Goal: Task Accomplishment & Management: Complete application form

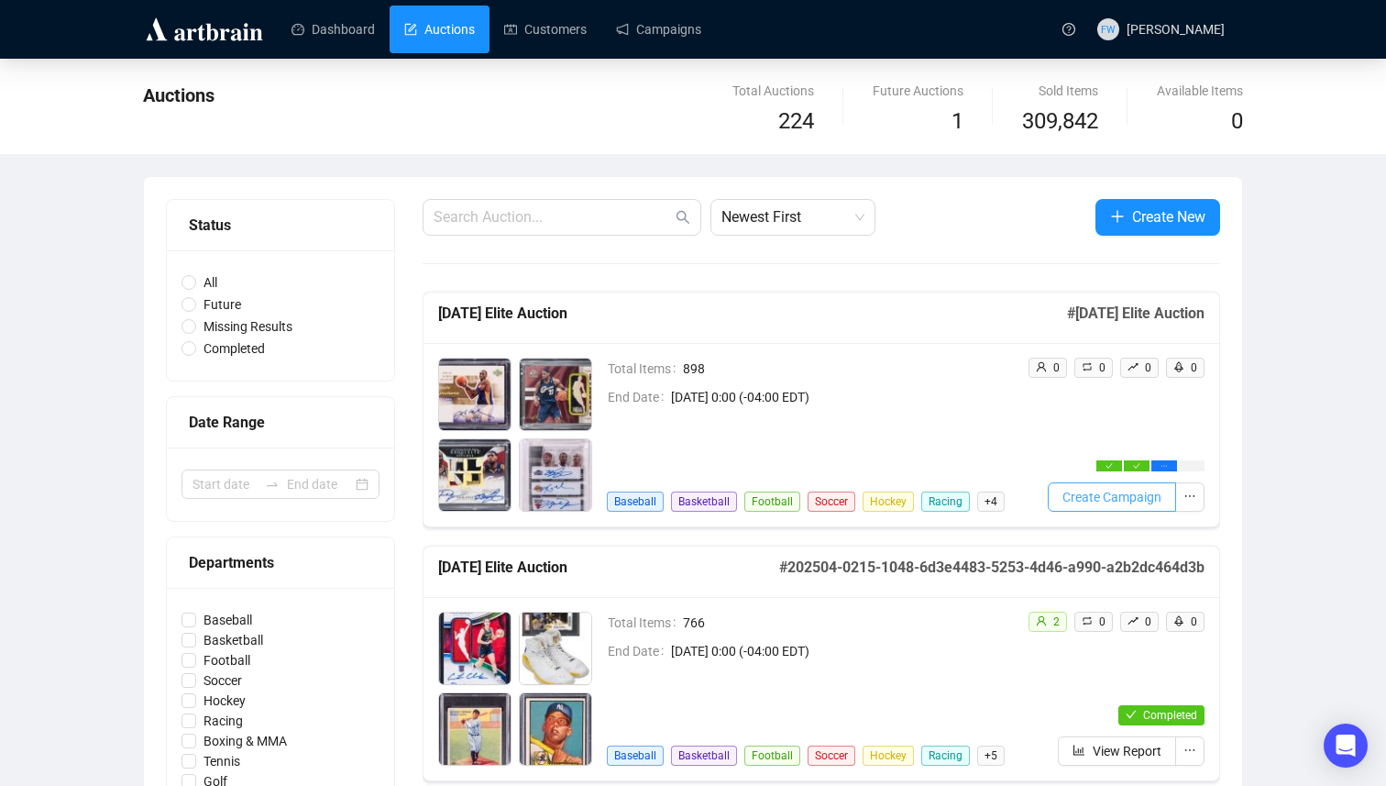
click at [1107, 495] on span "Create Campaign" at bounding box center [1112, 497] width 99 height 20
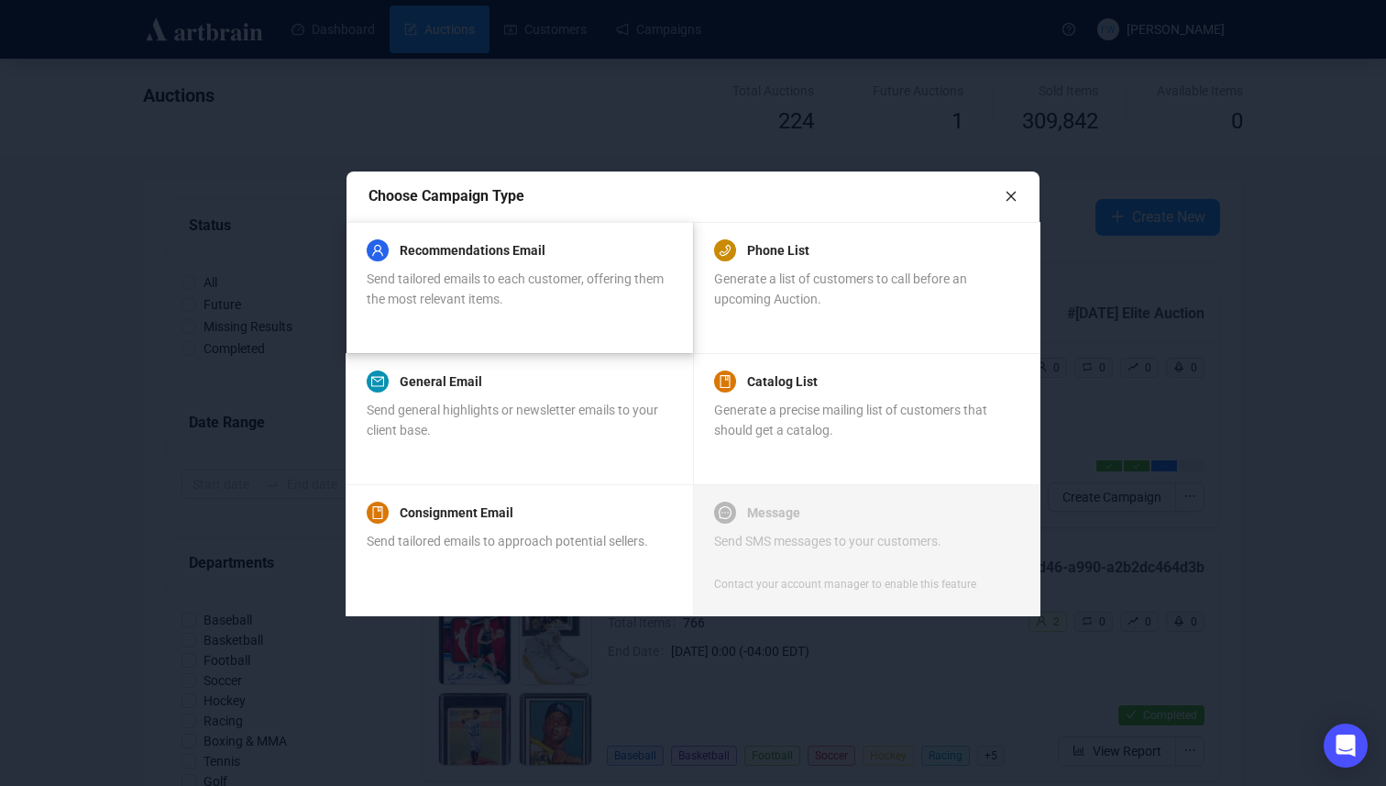
click at [563, 293] on div "Send tailored emails to each customer, offering them the most relevant items." at bounding box center [519, 289] width 304 height 40
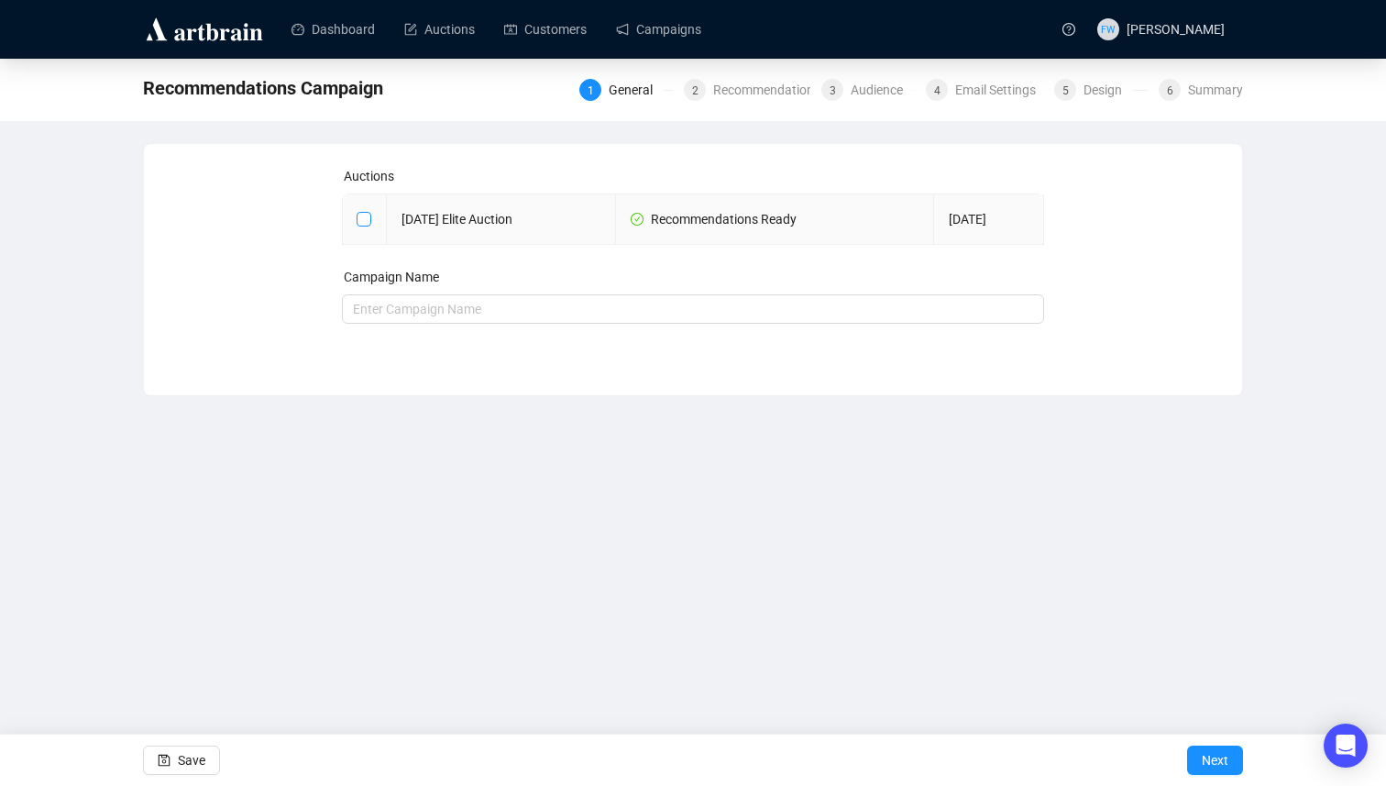
click at [369, 217] on input "checkbox" at bounding box center [363, 218] width 13 height 13
checkbox input "true"
type input "[DATE] Elite Auction Campaign"
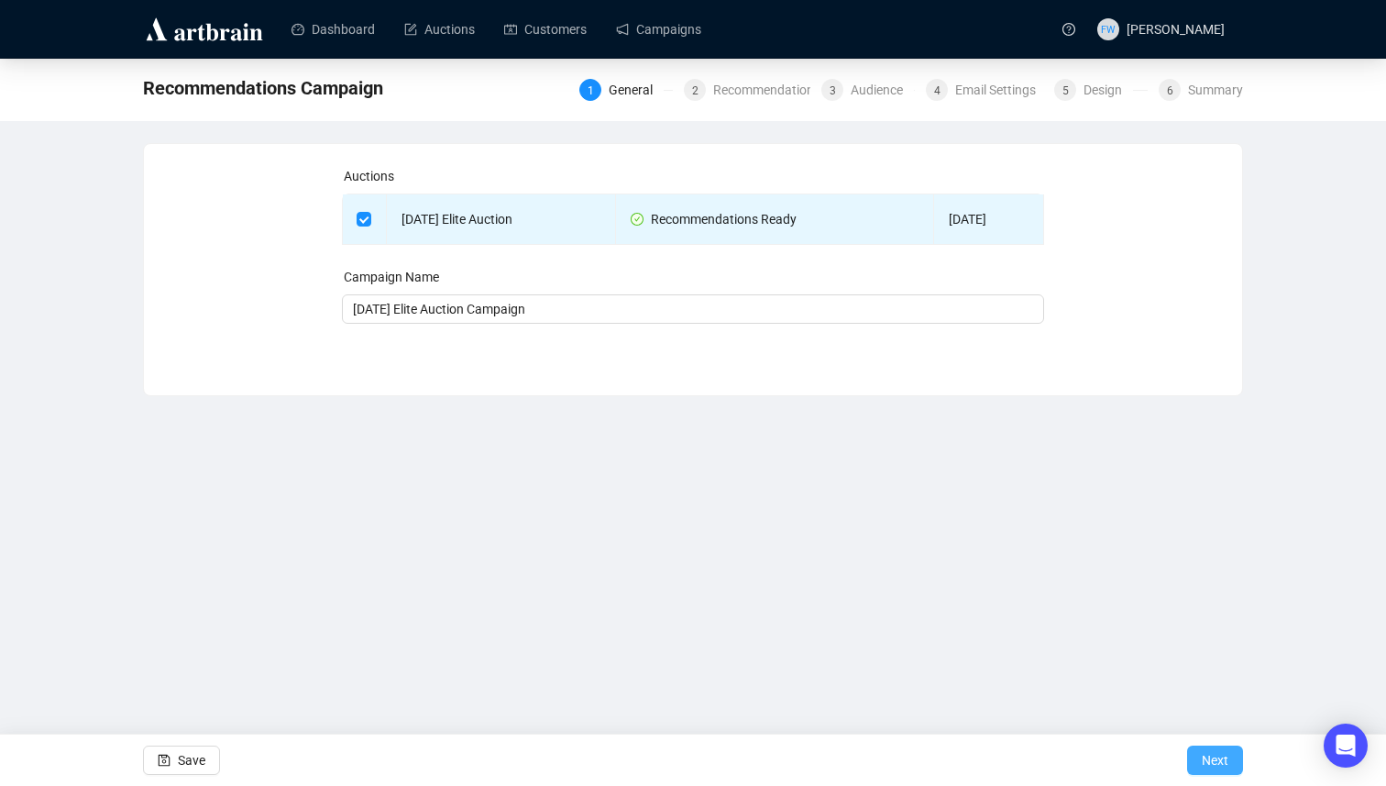
click at [1219, 760] on span "Next" at bounding box center [1215, 760] width 27 height 51
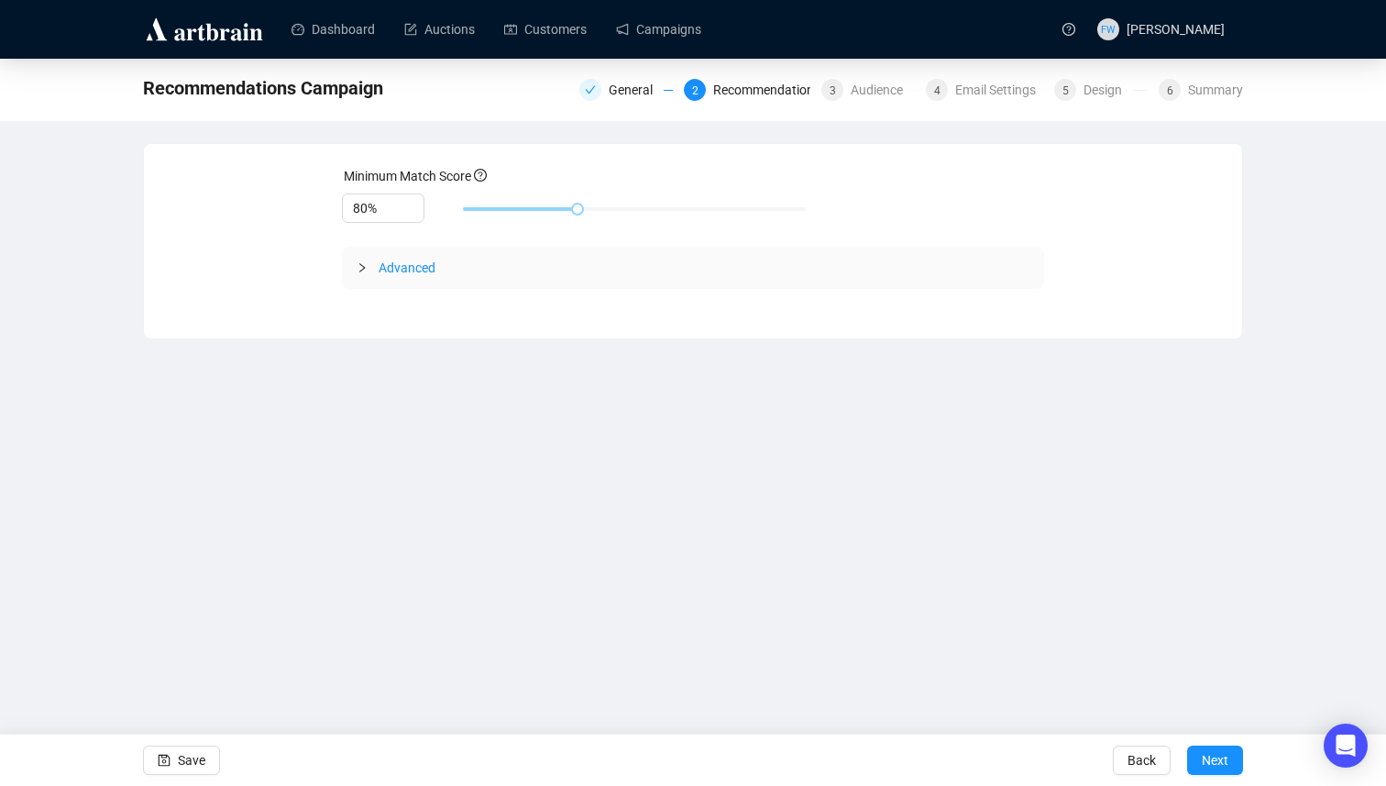
click at [415, 260] on span "Advanced" at bounding box center [407, 267] width 57 height 15
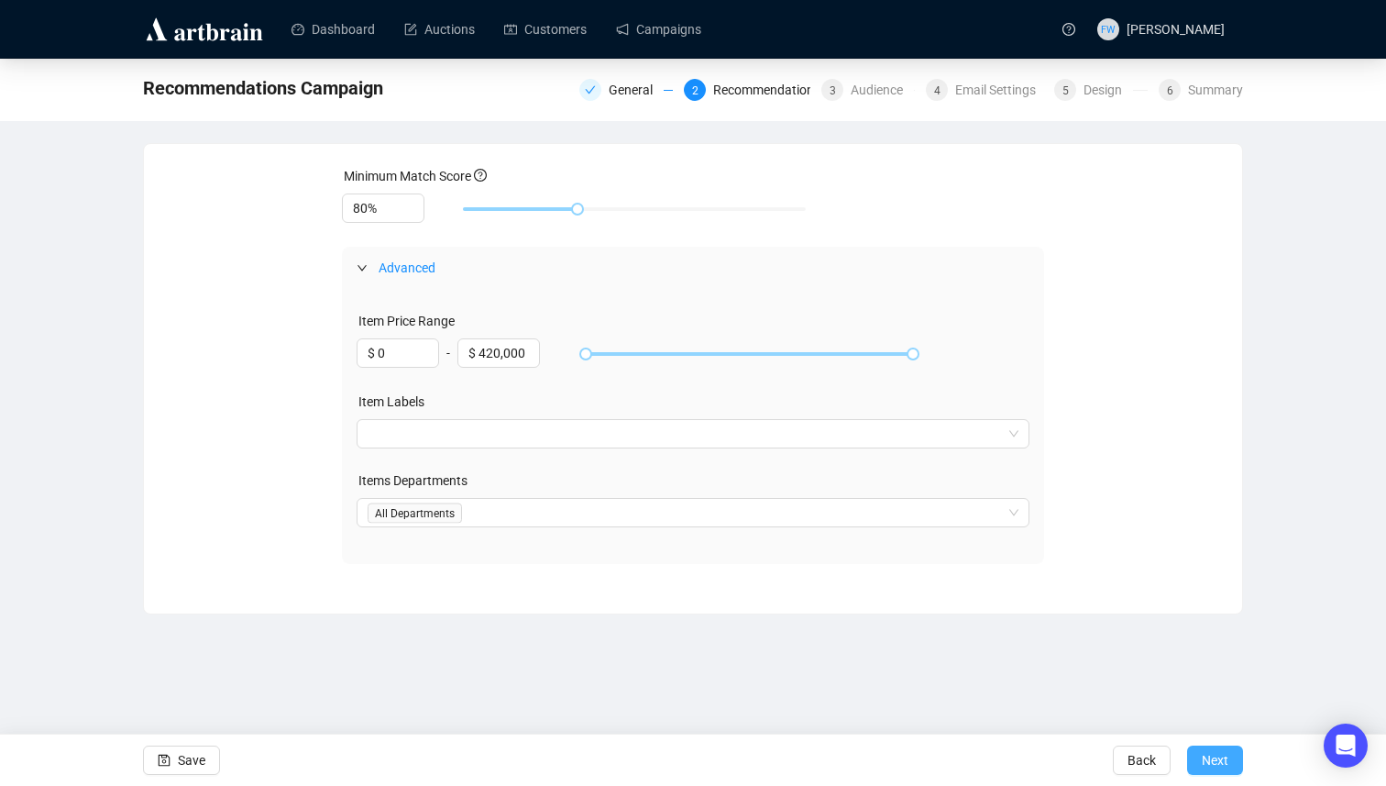
click at [1223, 763] on span "Next" at bounding box center [1215, 760] width 27 height 51
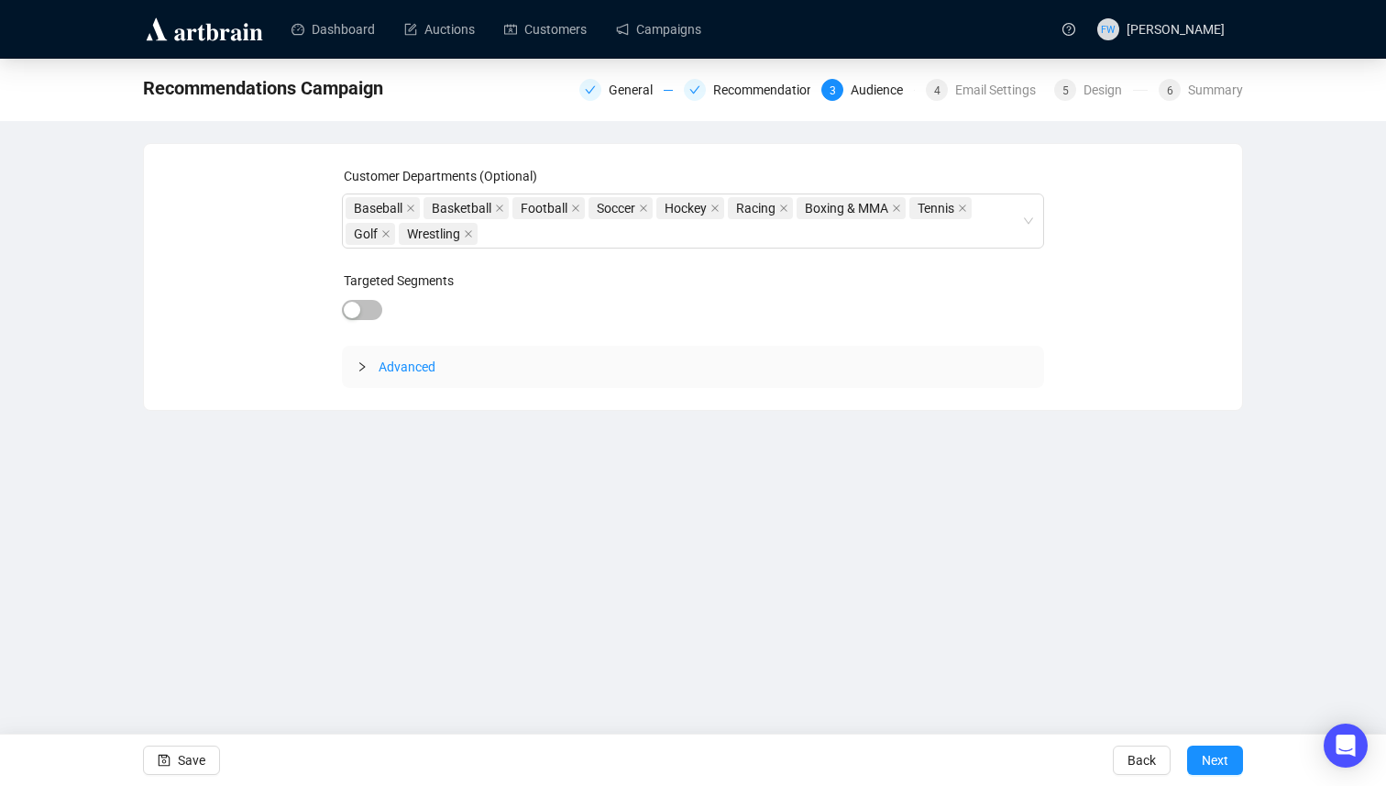
click at [412, 369] on span "Advanced" at bounding box center [407, 366] width 57 height 15
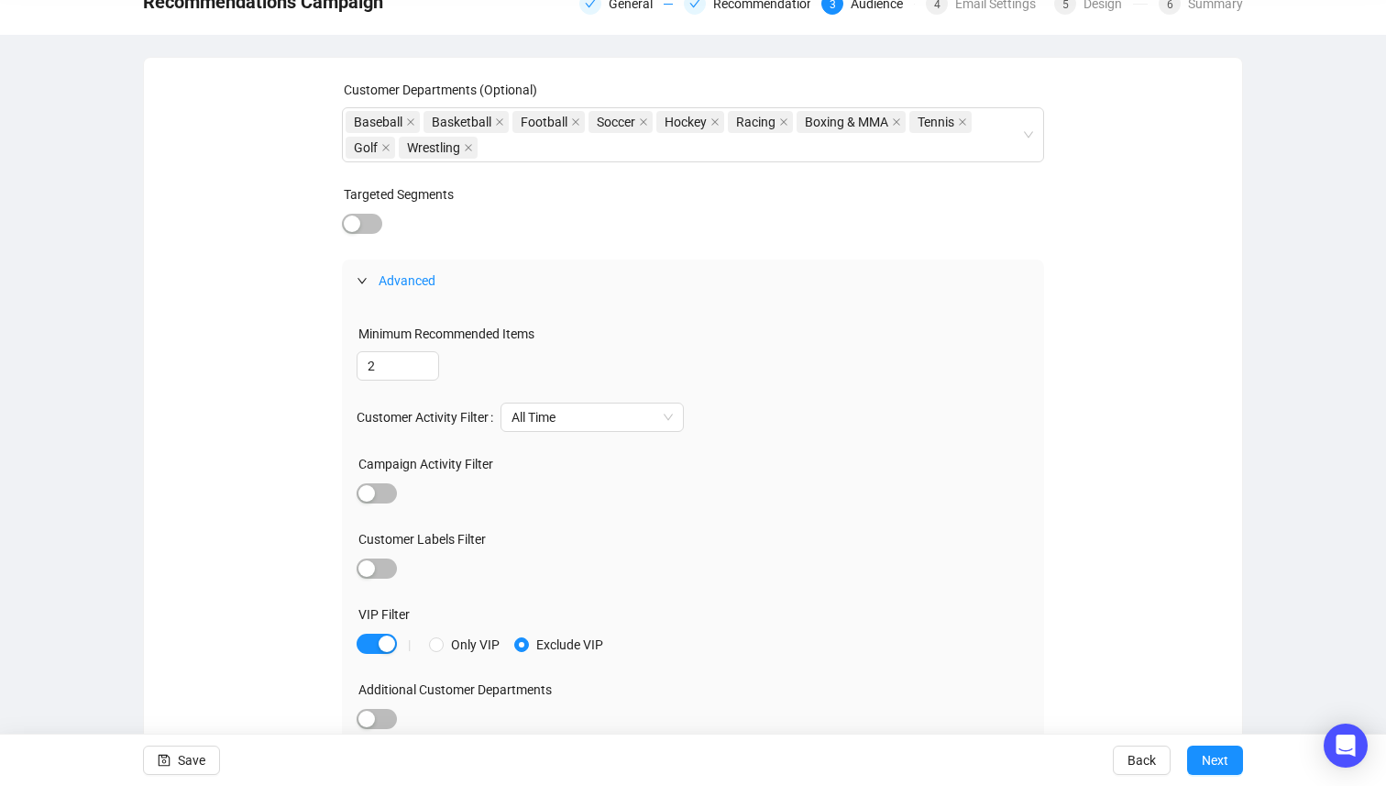
scroll to position [93, 0]
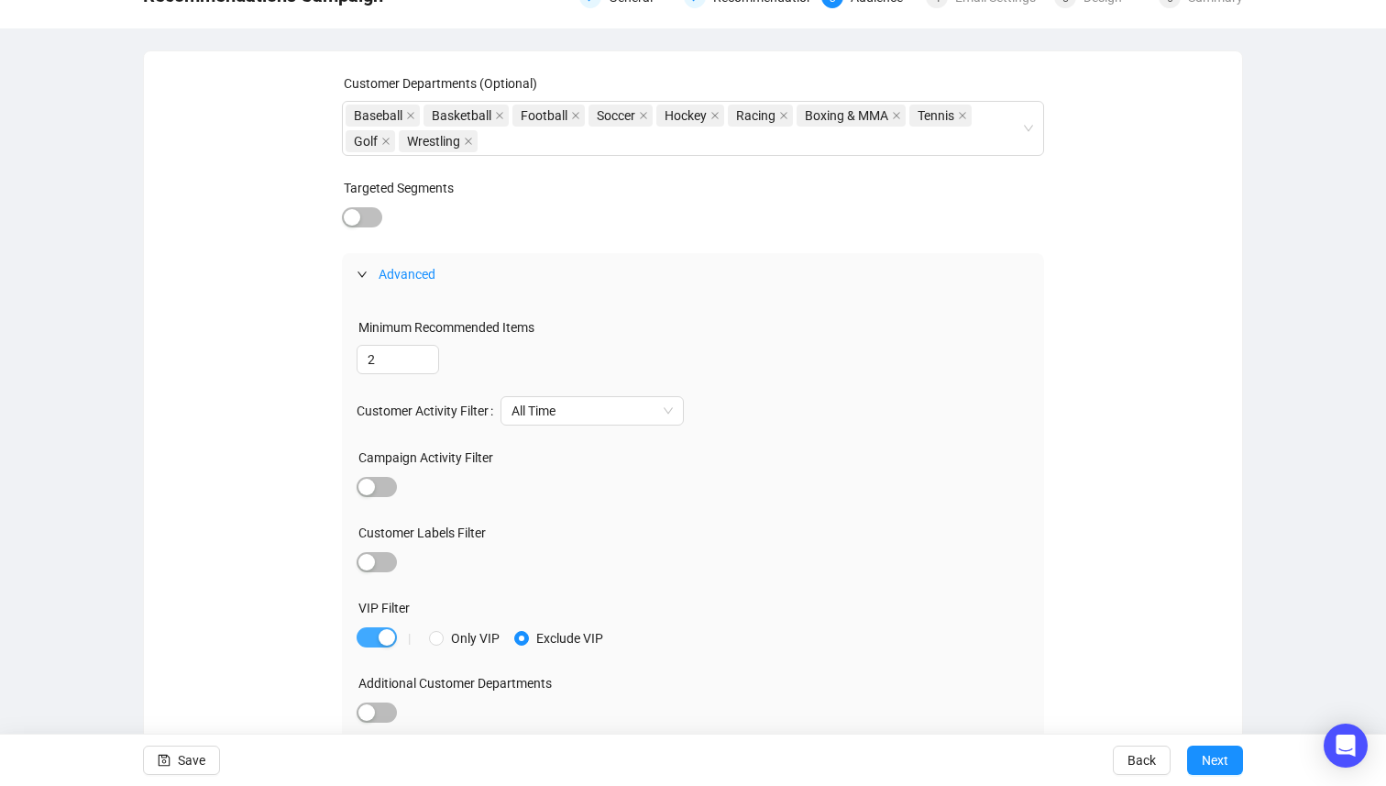
click at [383, 633] on div "button" at bounding box center [387, 637] width 17 height 17
click at [383, 547] on div "Customer Labels Filter" at bounding box center [694, 537] width 674 height 28
click at [384, 558] on span "button" at bounding box center [377, 562] width 40 height 20
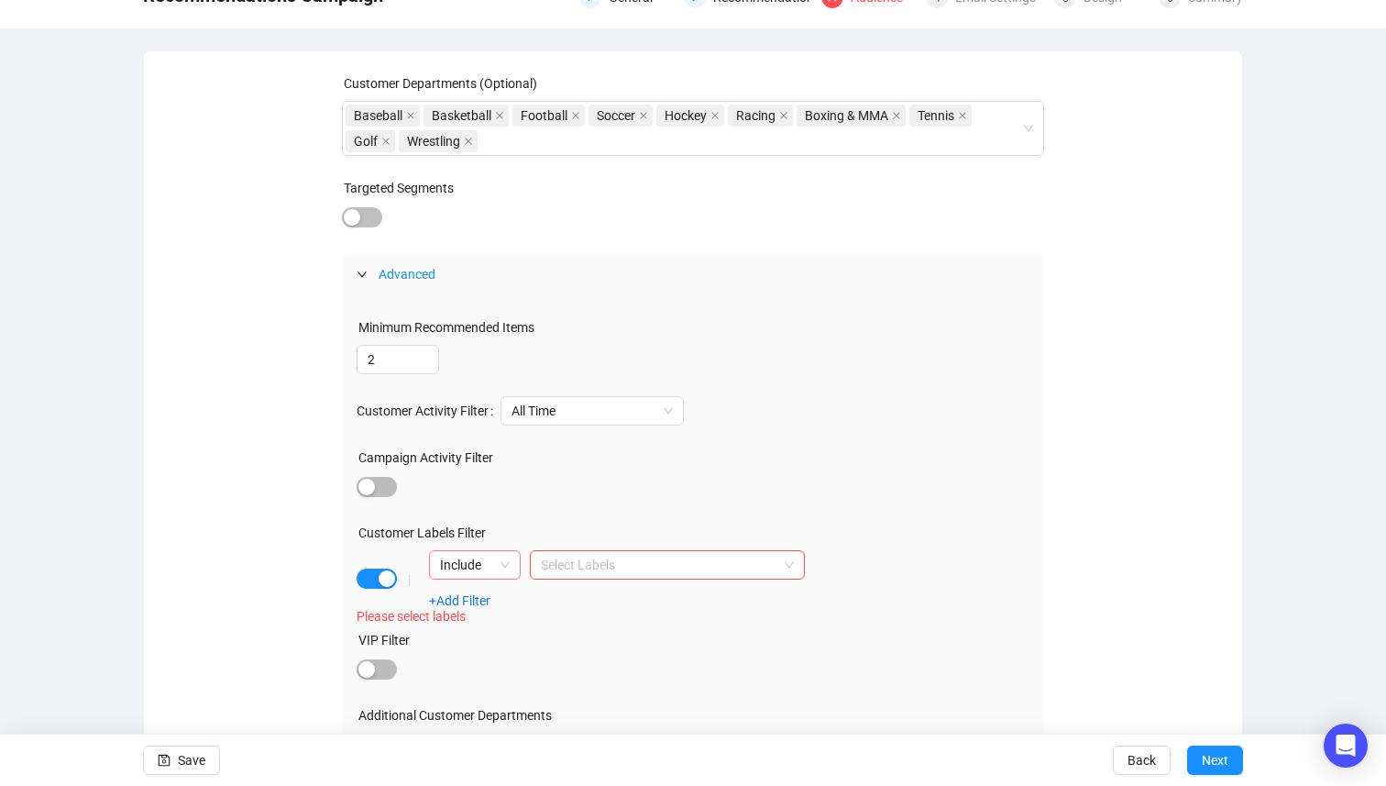
click at [503, 565] on span "Include" at bounding box center [475, 565] width 70 height 28
click at [504, 622] on div "Exclude" at bounding box center [475, 631] width 62 height 20
click at [558, 574] on div at bounding box center [658, 565] width 249 height 26
click at [577, 596] on div "Bid Over 10K" at bounding box center [668, 601] width 246 height 20
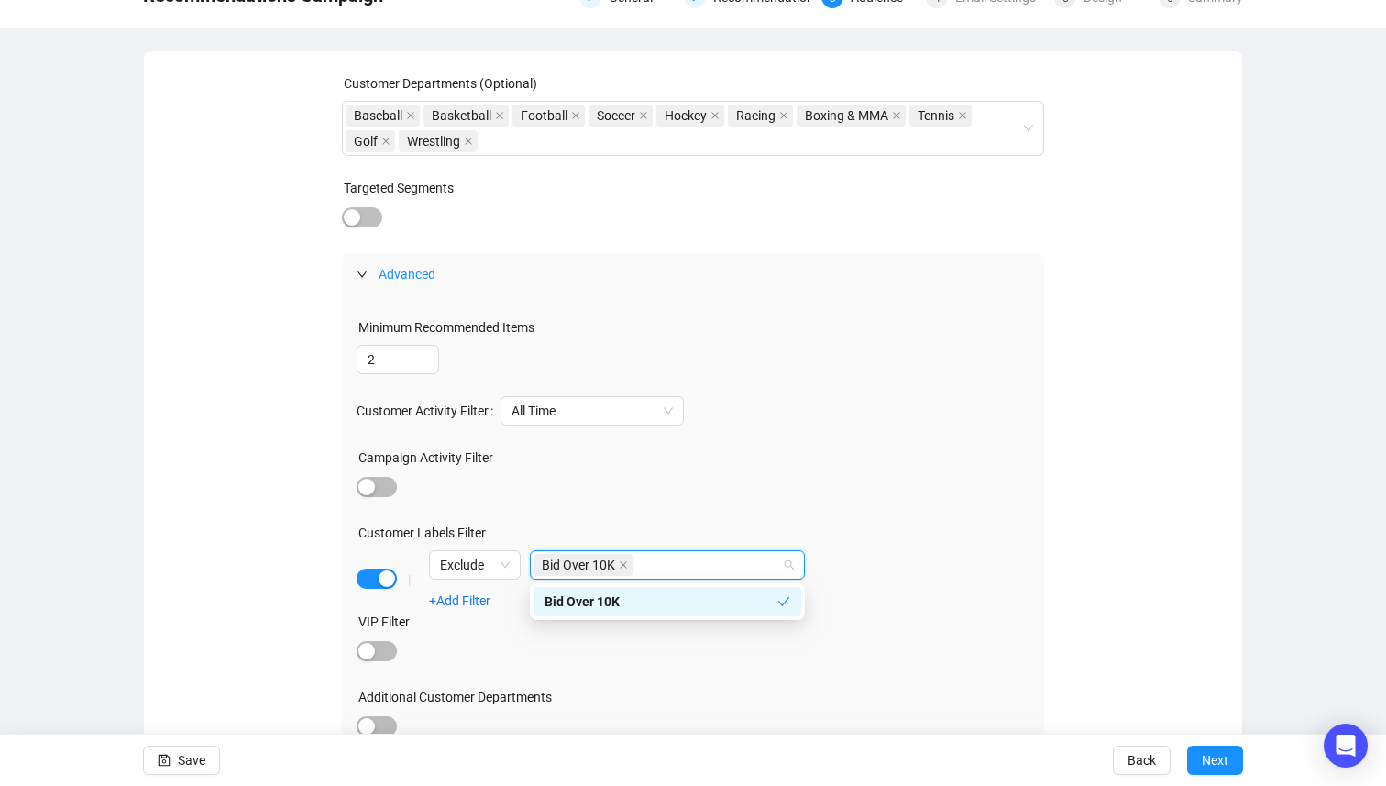
click at [1056, 635] on div "Customer Departments (Optional) Baseball Basketball Football Soccer Hockey Raci…" at bounding box center [693, 424] width 1055 height 703
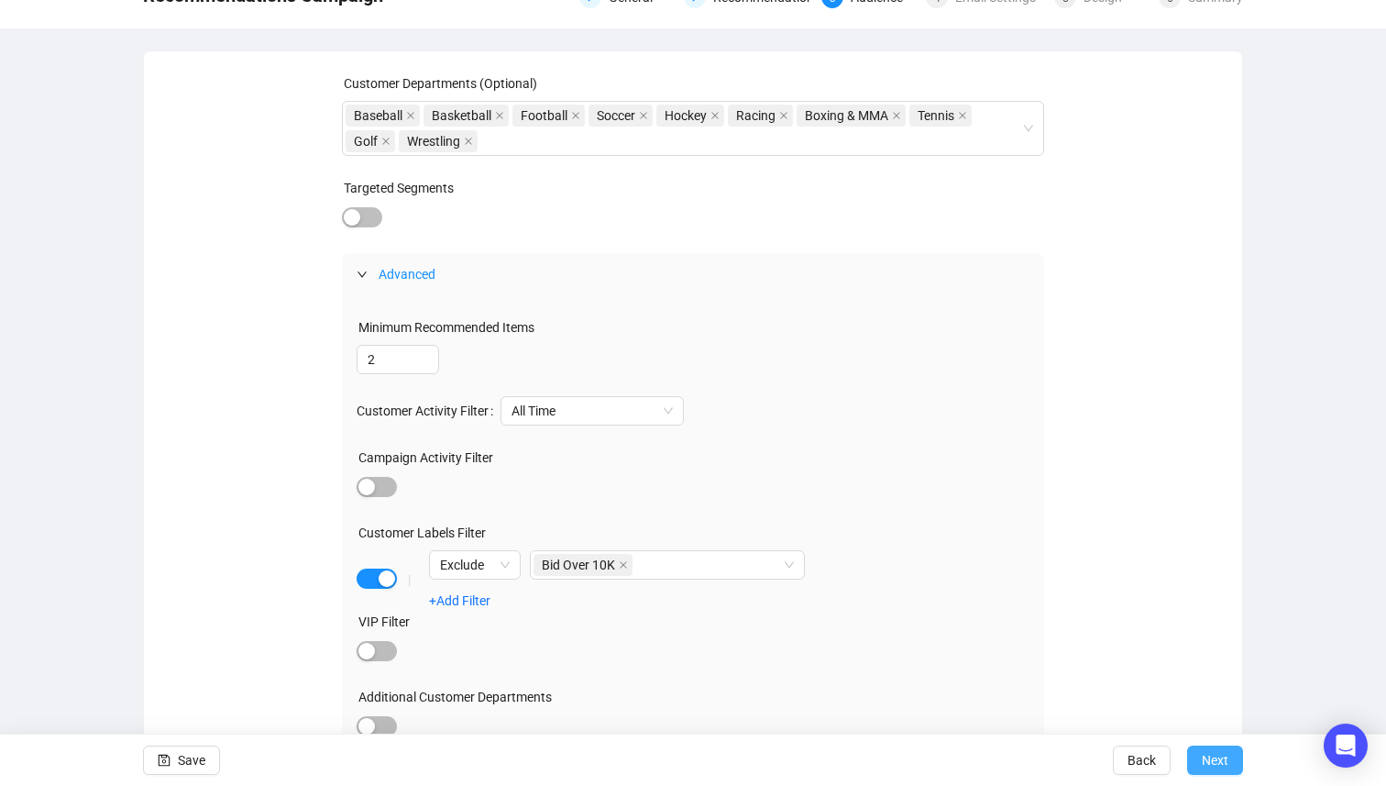
click at [1218, 754] on span "Next" at bounding box center [1215, 760] width 27 height 51
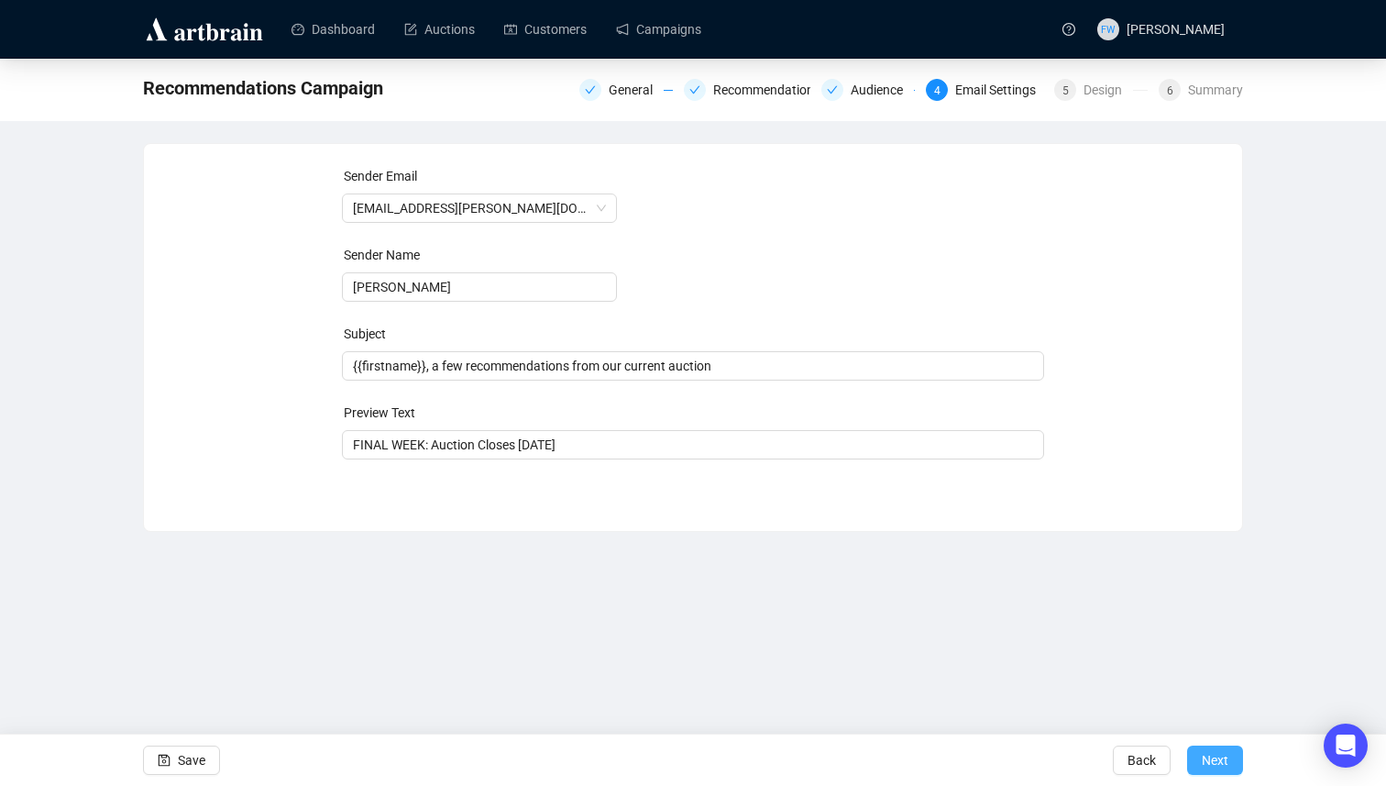
click at [1211, 764] on span "Next" at bounding box center [1215, 760] width 27 height 51
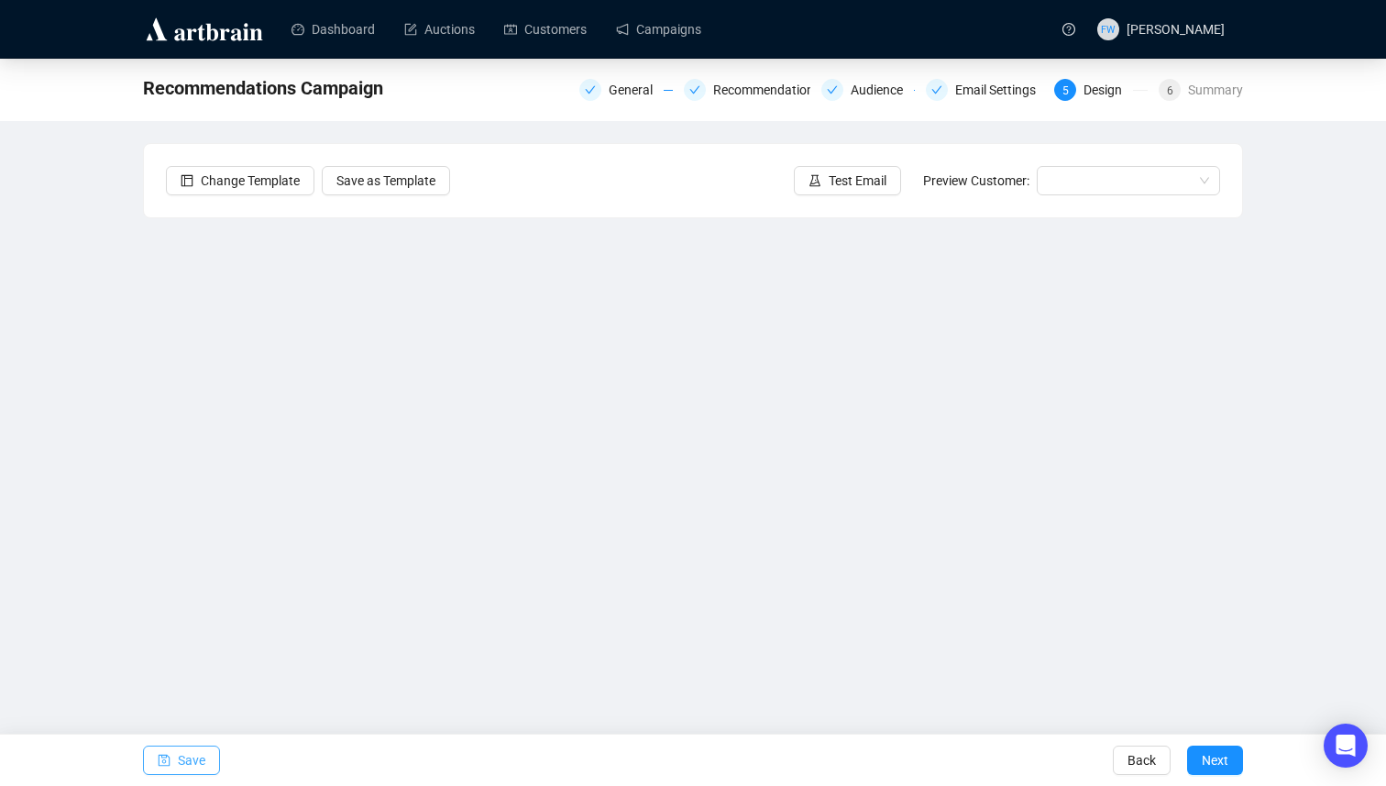
click at [175, 766] on button "Save" at bounding box center [181, 760] width 77 height 29
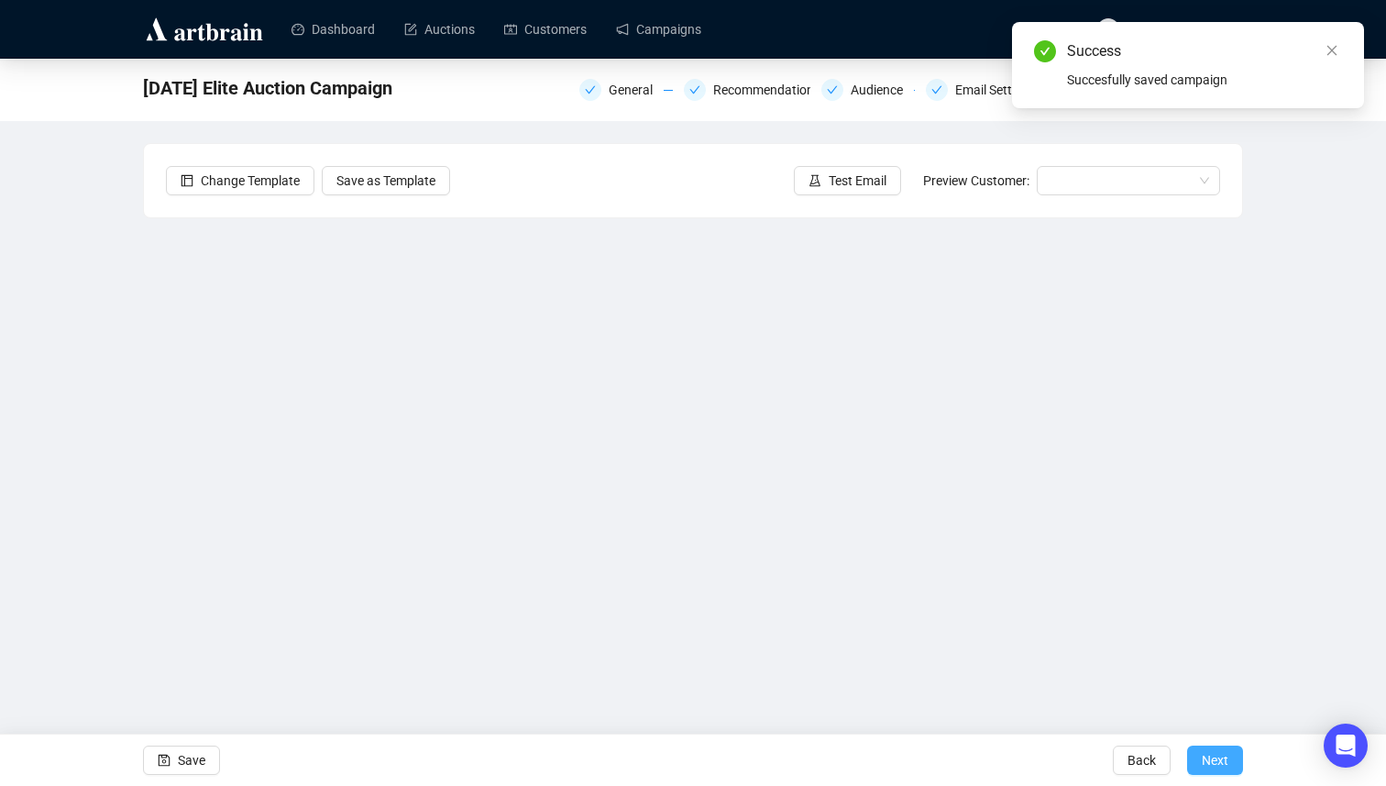
click at [1203, 758] on span "Next" at bounding box center [1215, 760] width 27 height 51
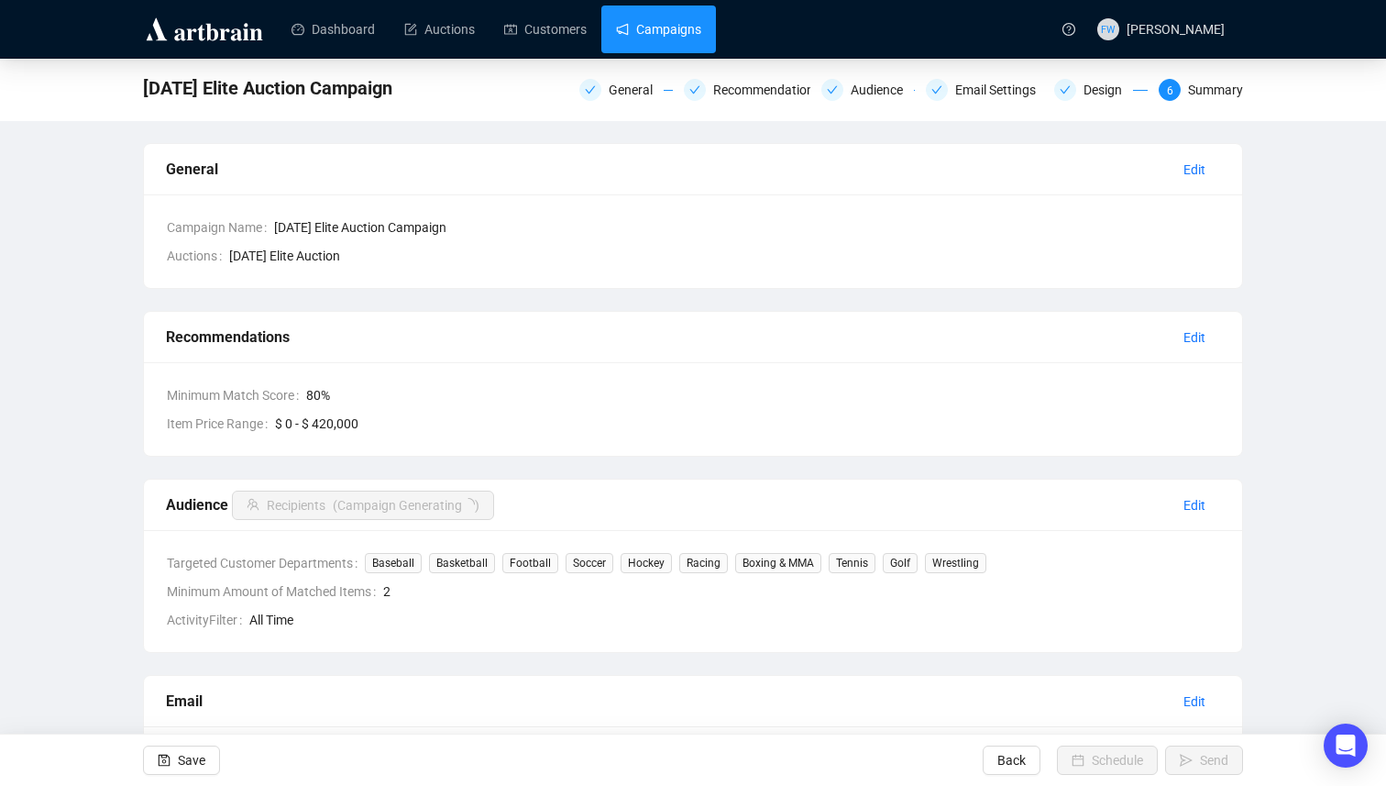
click at [668, 21] on link "Campaigns" at bounding box center [658, 30] width 85 height 48
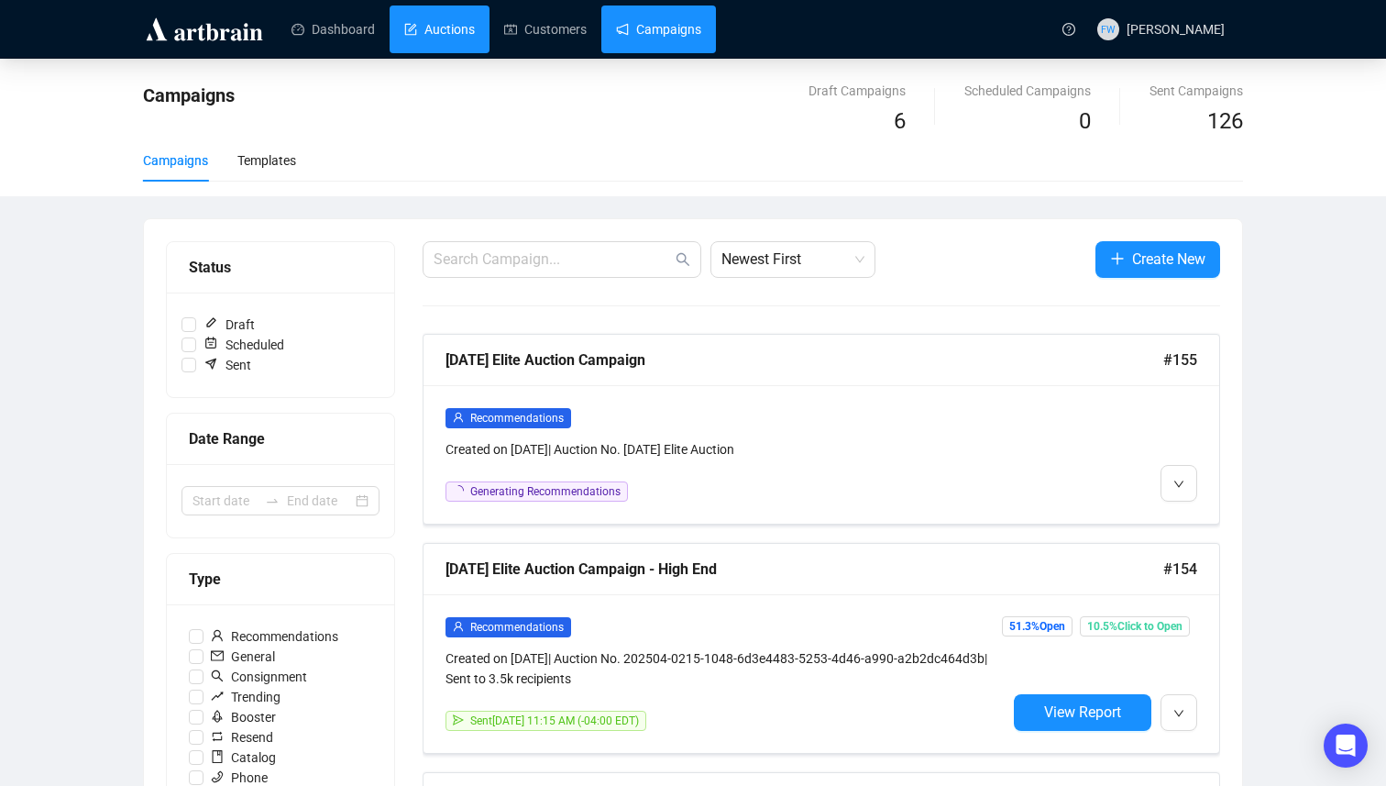
click at [468, 28] on link "Auctions" at bounding box center [439, 30] width 71 height 48
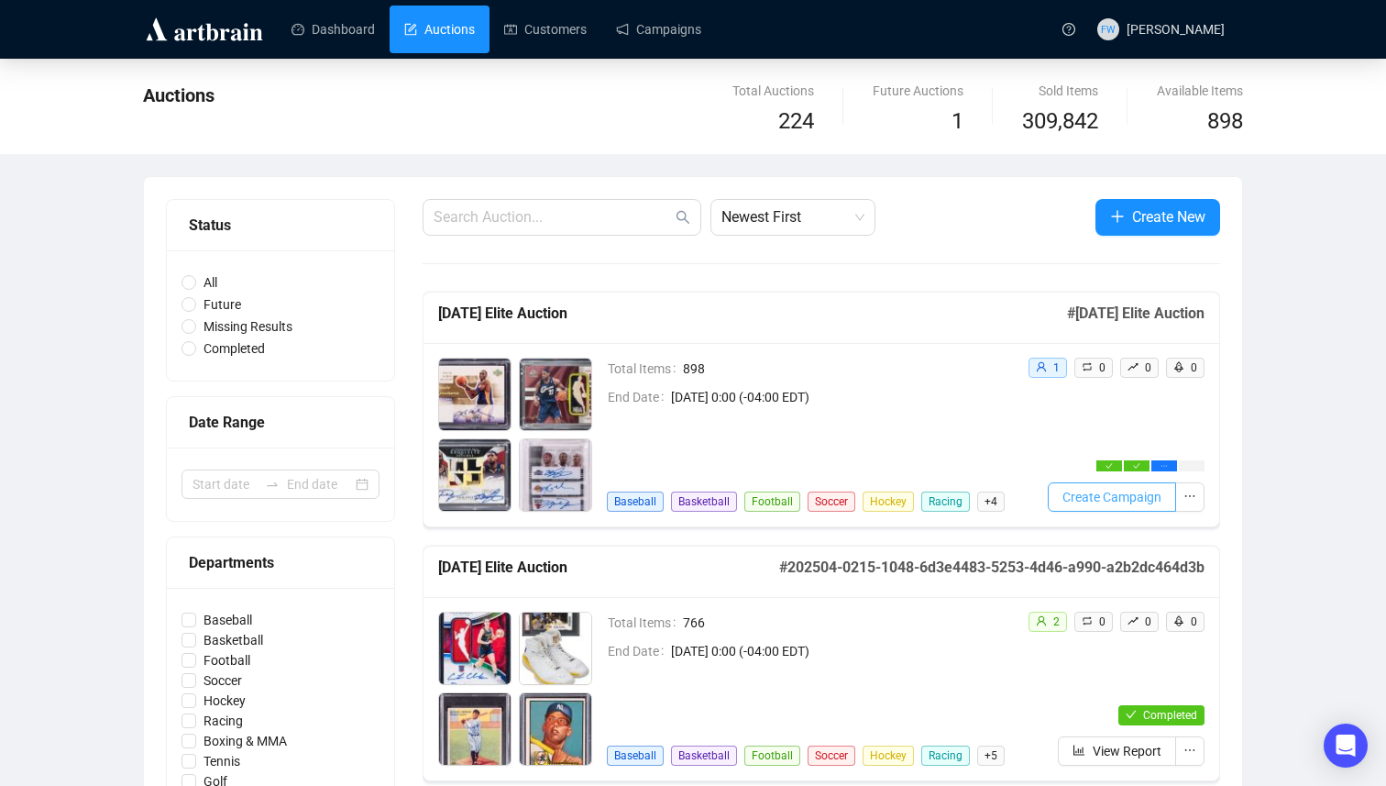
click at [1138, 491] on span "Create Campaign" at bounding box center [1112, 497] width 99 height 20
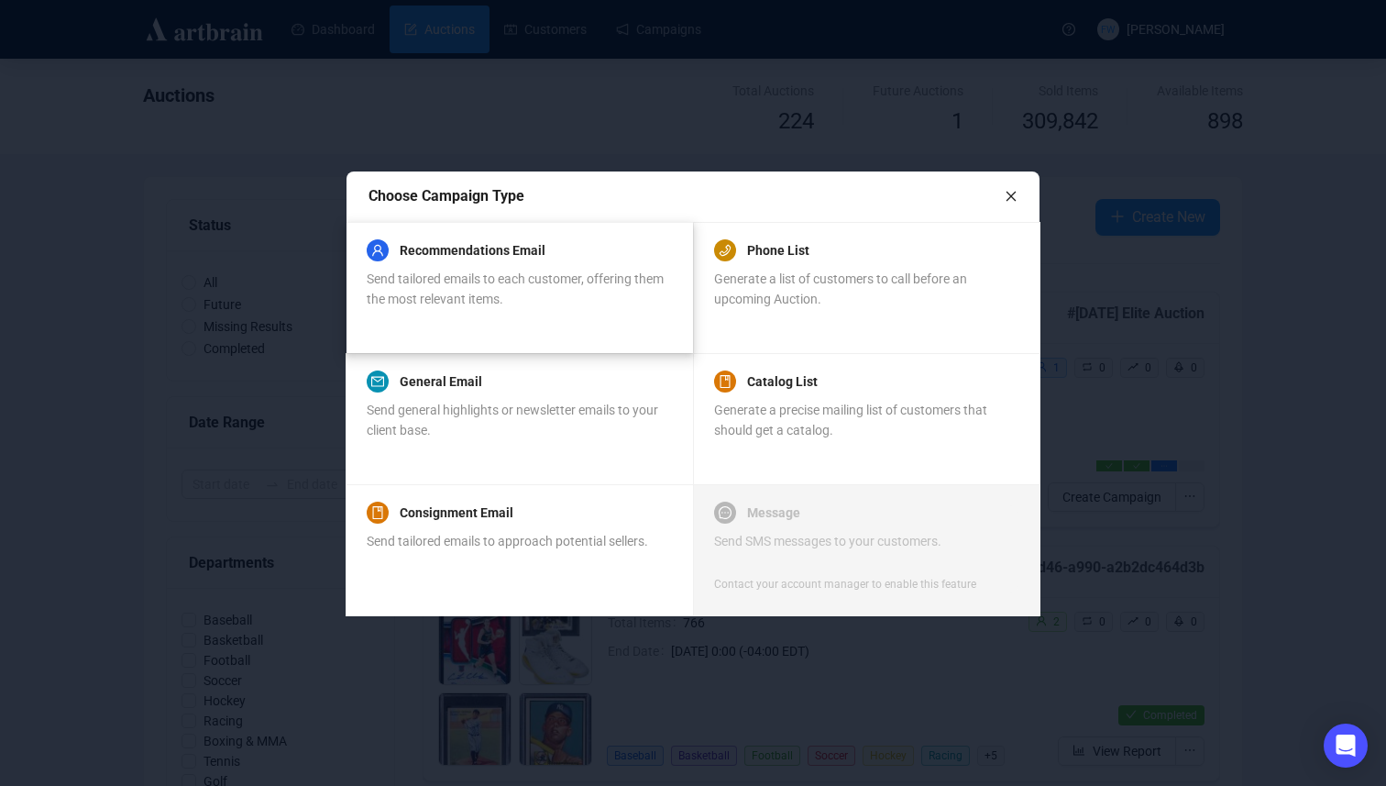
click at [538, 303] on span "Send tailored emails to each customer, offering them the most relevant items." at bounding box center [515, 288] width 297 height 35
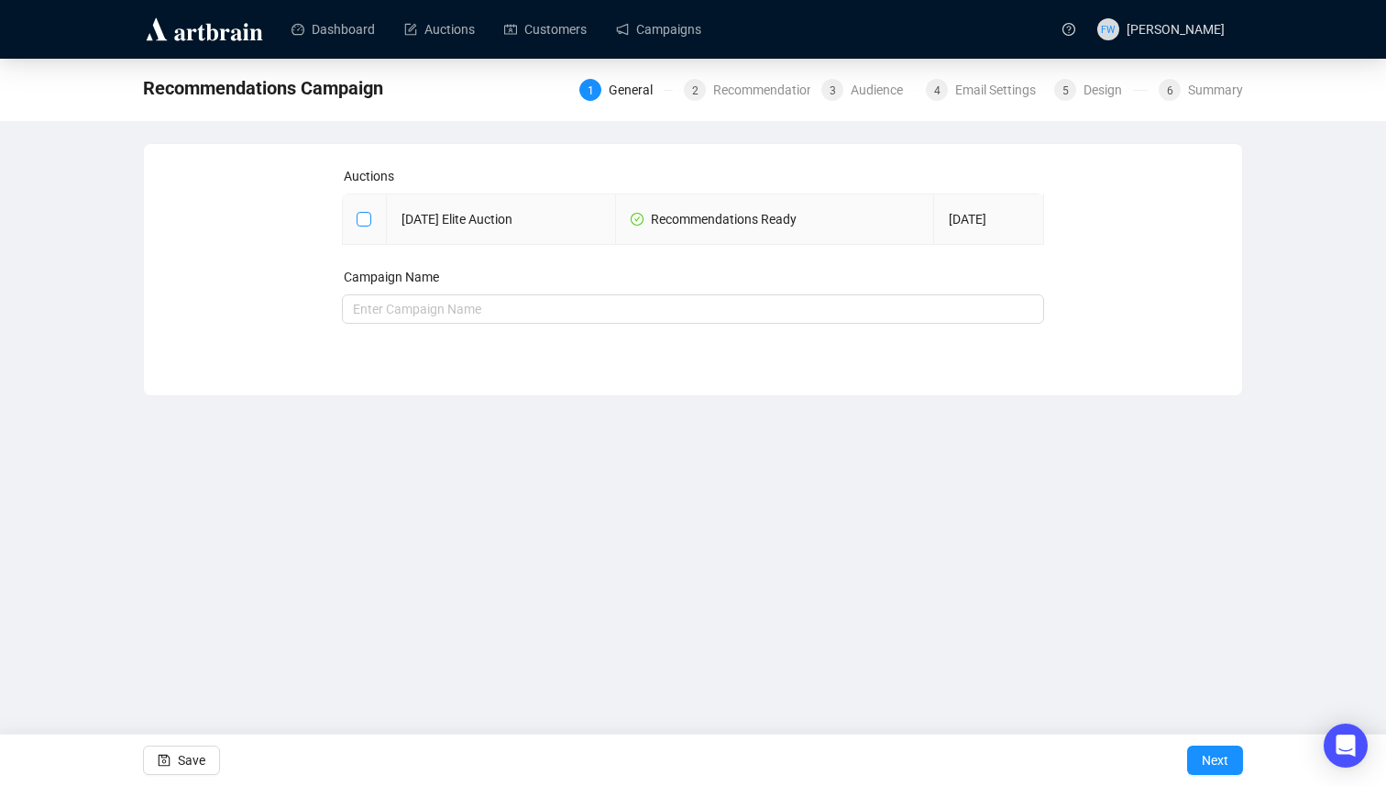
click at [370, 217] on span at bounding box center [364, 219] width 15 height 15
click at [370, 217] on input "checkbox" at bounding box center [363, 218] width 13 height 13
checkbox input "true"
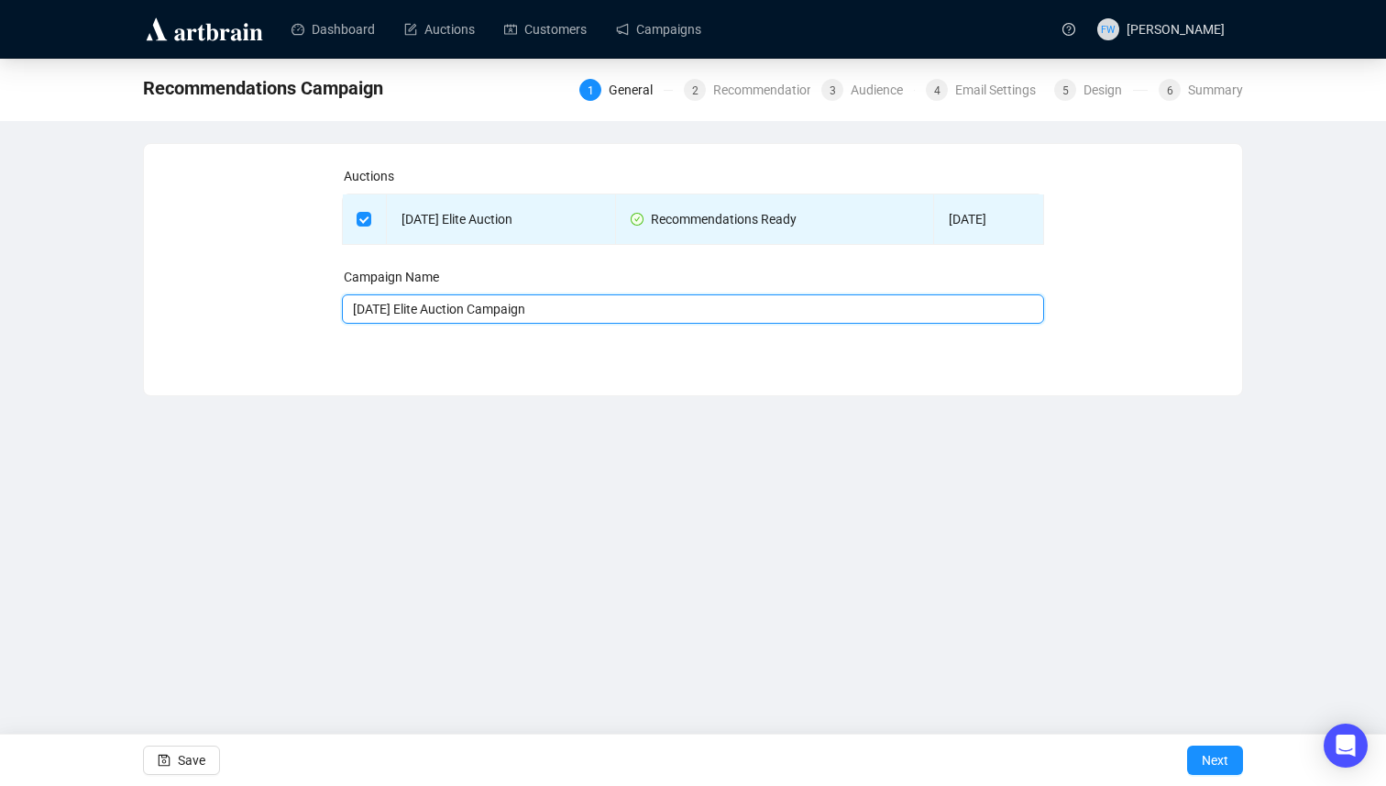
click at [611, 295] on input "[DATE] Elite Auction Campaign" at bounding box center [693, 308] width 703 height 29
click at [611, 314] on input "[DATE] Elite Auction Campaign" at bounding box center [693, 308] width 703 height 29
type input "[DATE] Elite Auction Campaign - High End"
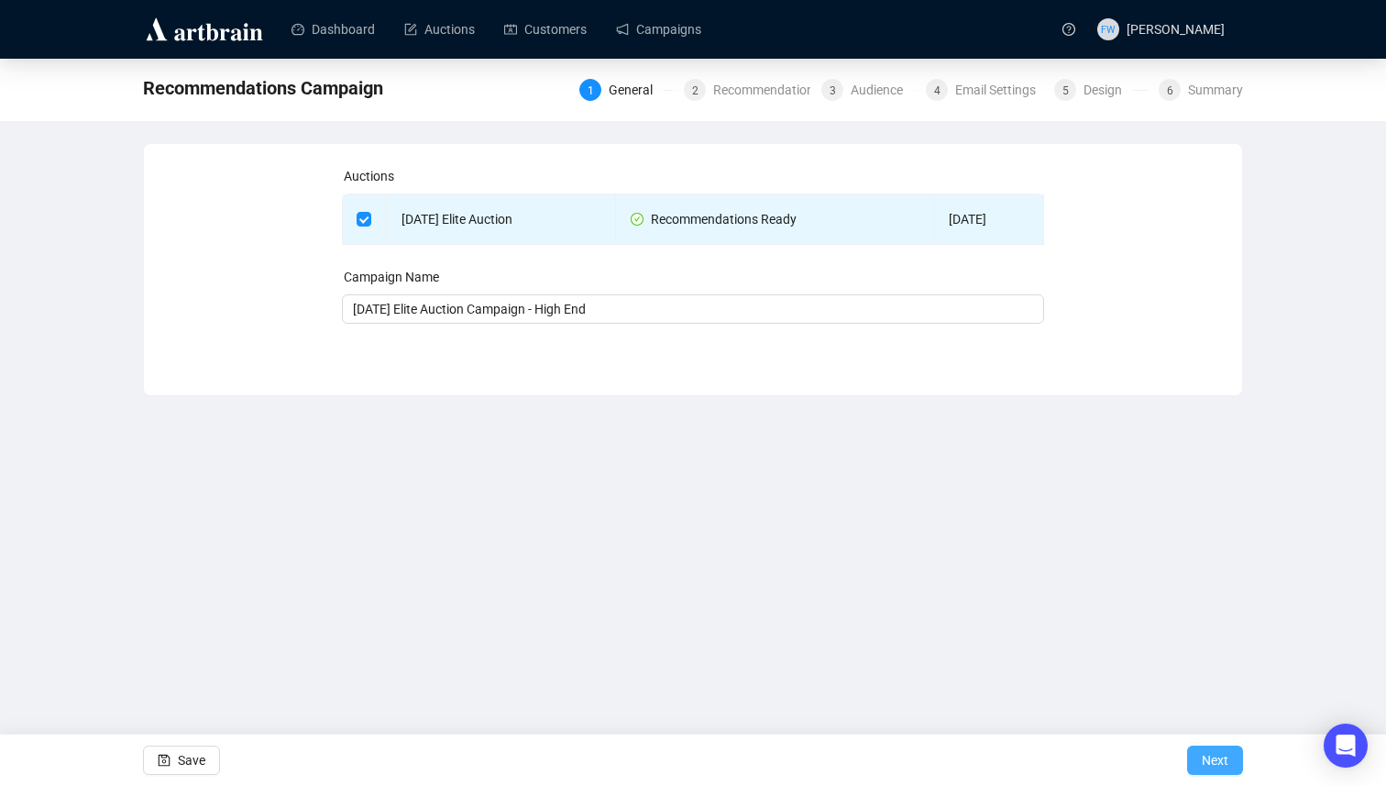
click at [1197, 751] on button "Next" at bounding box center [1216, 760] width 56 height 29
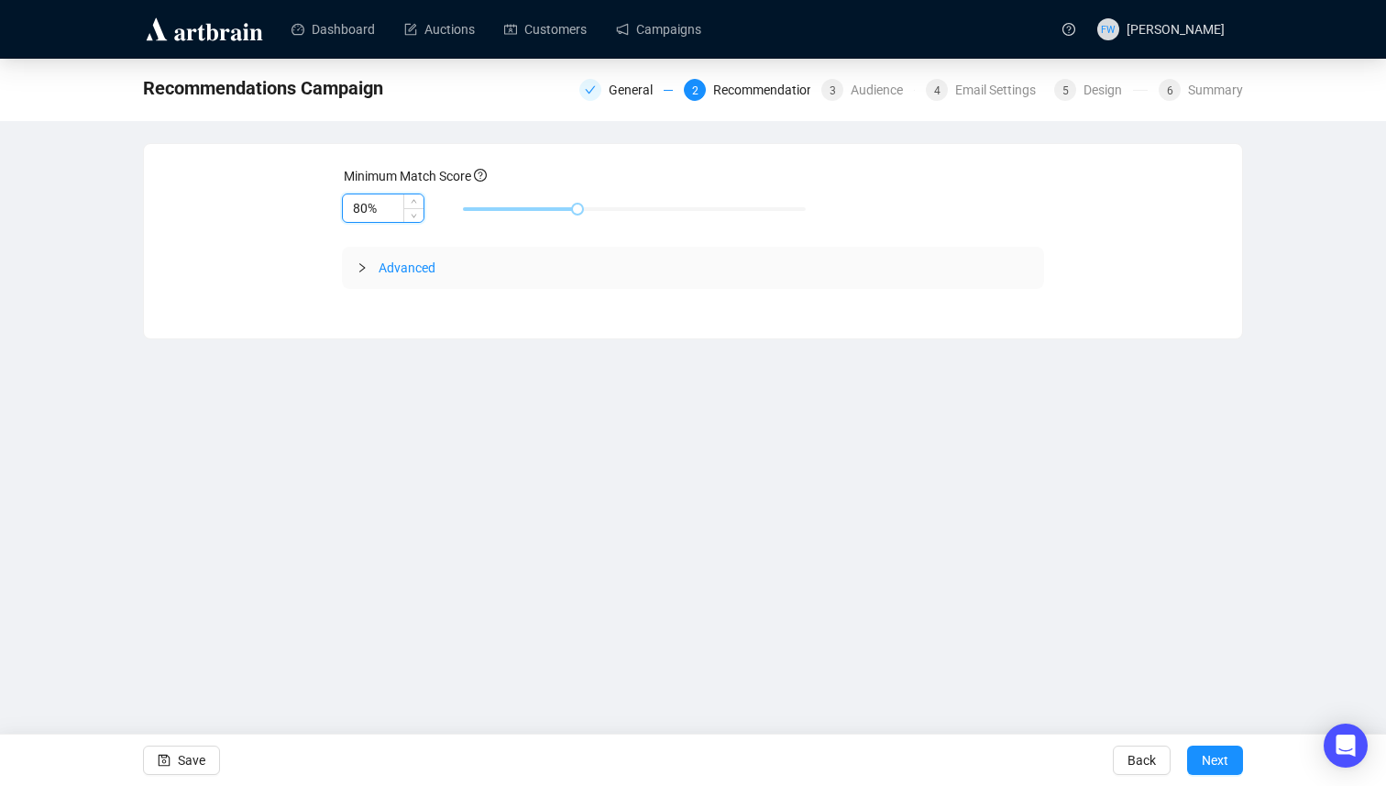
click at [376, 215] on input "80%" at bounding box center [383, 208] width 81 height 28
click at [411, 205] on span "Decrease Value" at bounding box center [413, 213] width 20 height 17
click at [411, 200] on icon "up" at bounding box center [414, 203] width 6 height 6
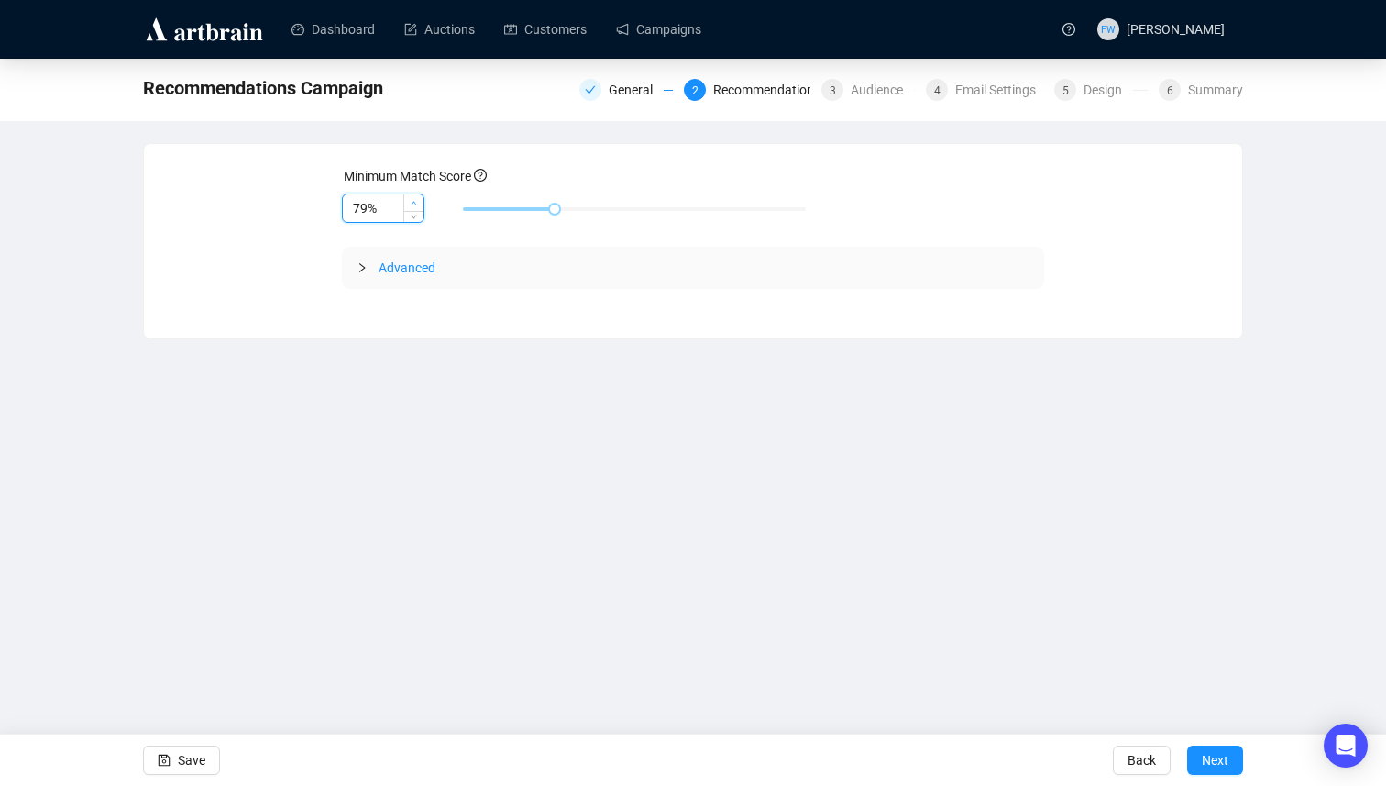
click at [411, 200] on icon "up" at bounding box center [414, 203] width 6 height 6
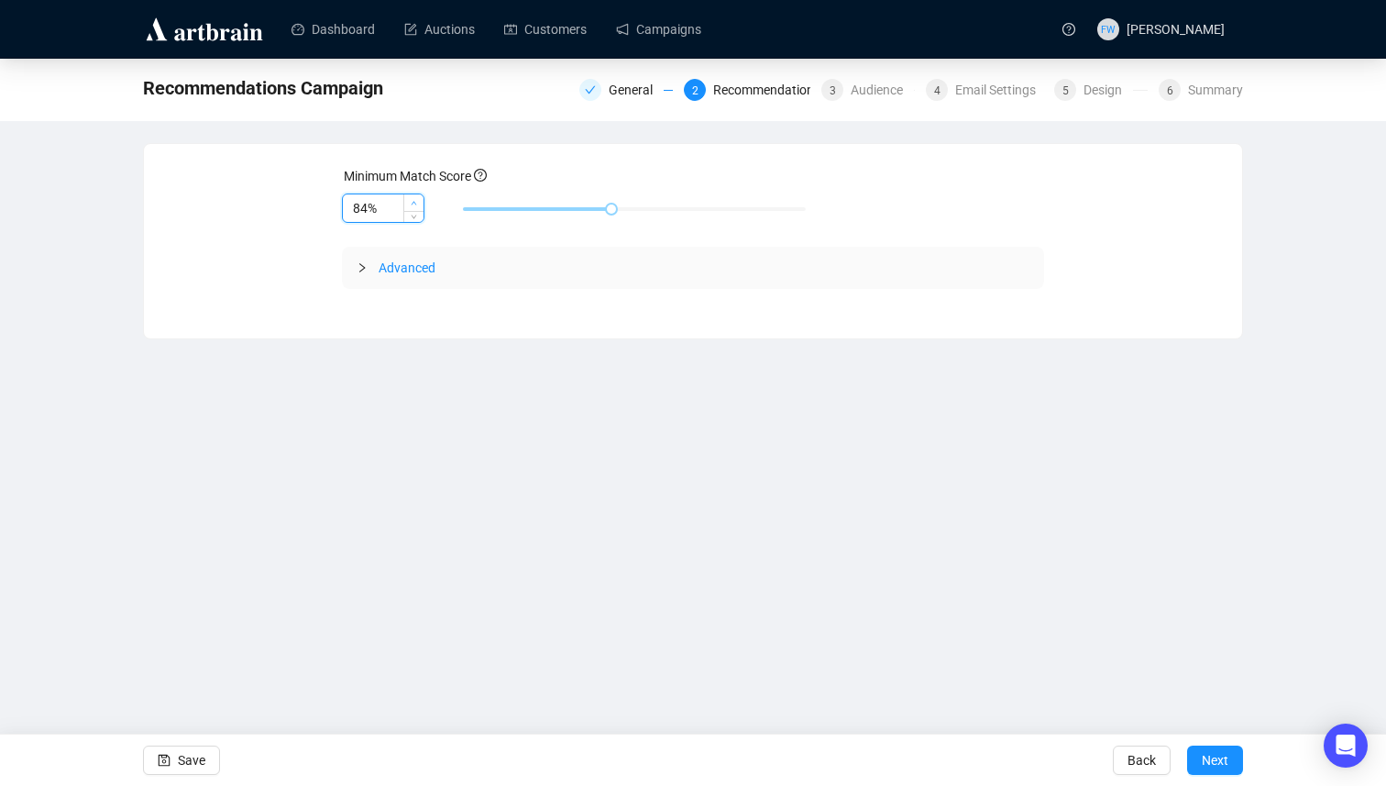
click at [411, 200] on icon "up" at bounding box center [414, 203] width 6 height 6
type input "85%"
click at [411, 197] on span "Increase Value" at bounding box center [413, 202] width 20 height 17
click at [372, 261] on div at bounding box center [368, 268] width 22 height 20
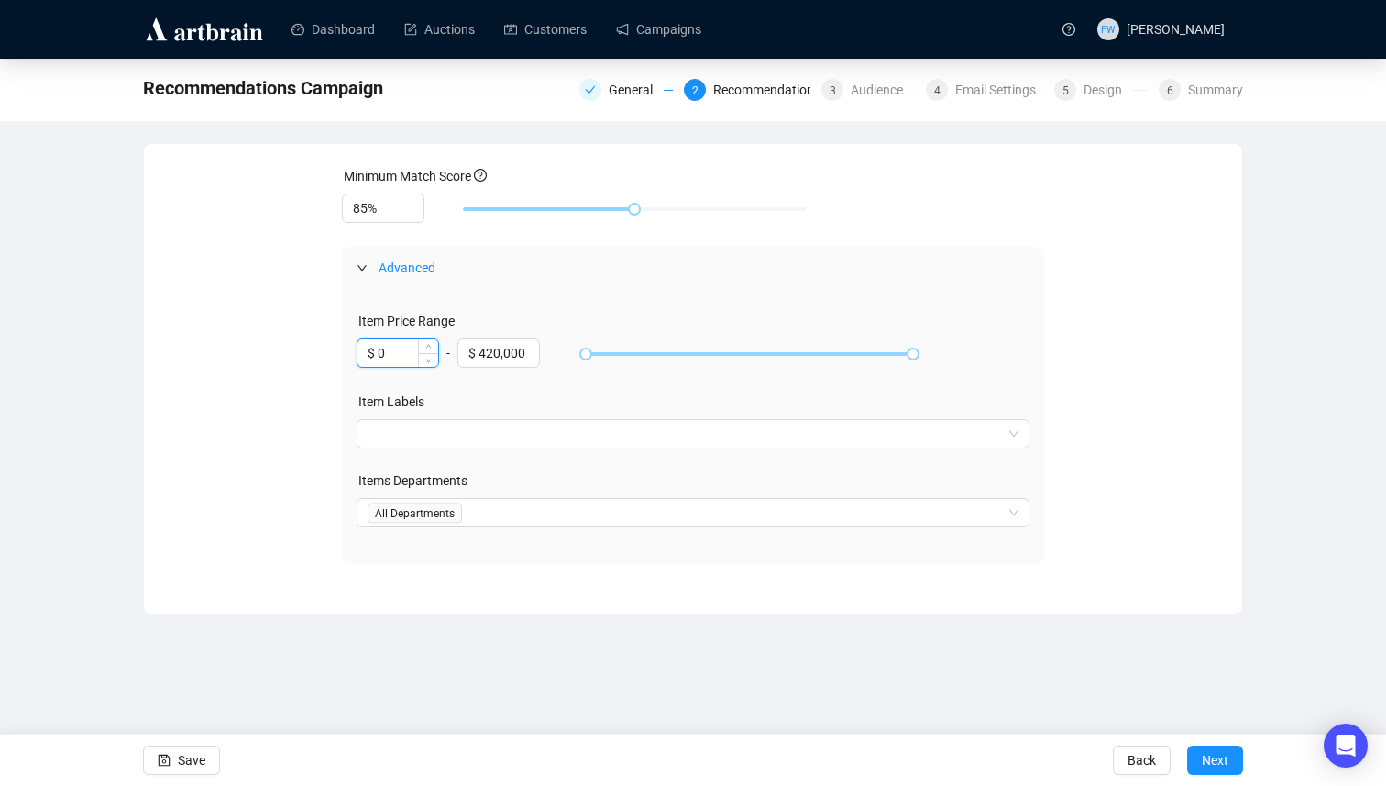
click at [411, 345] on input "$ 0" at bounding box center [398, 353] width 81 height 28
type input "$ 2,500"
click at [1221, 754] on span "Next" at bounding box center [1215, 760] width 27 height 51
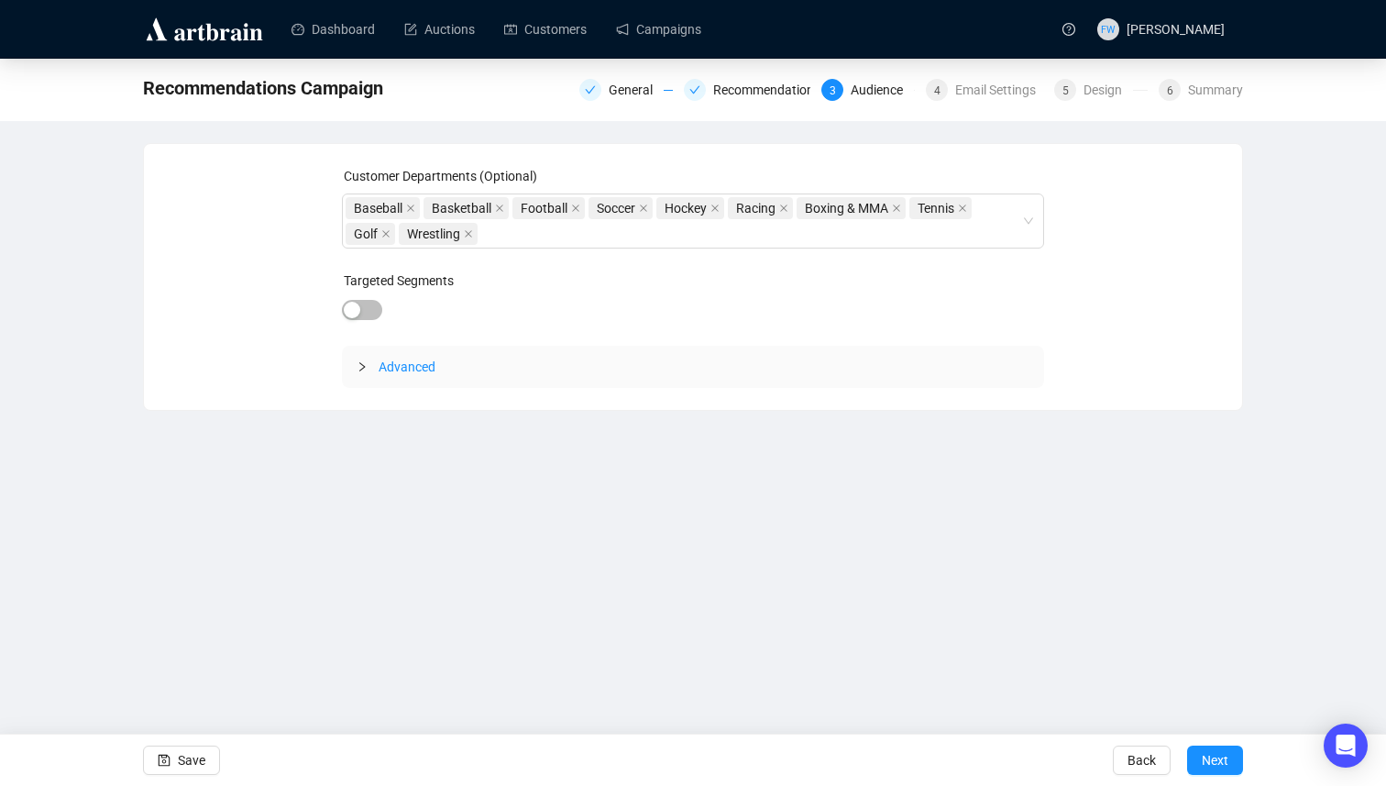
click at [410, 365] on span "Advanced" at bounding box center [407, 366] width 57 height 15
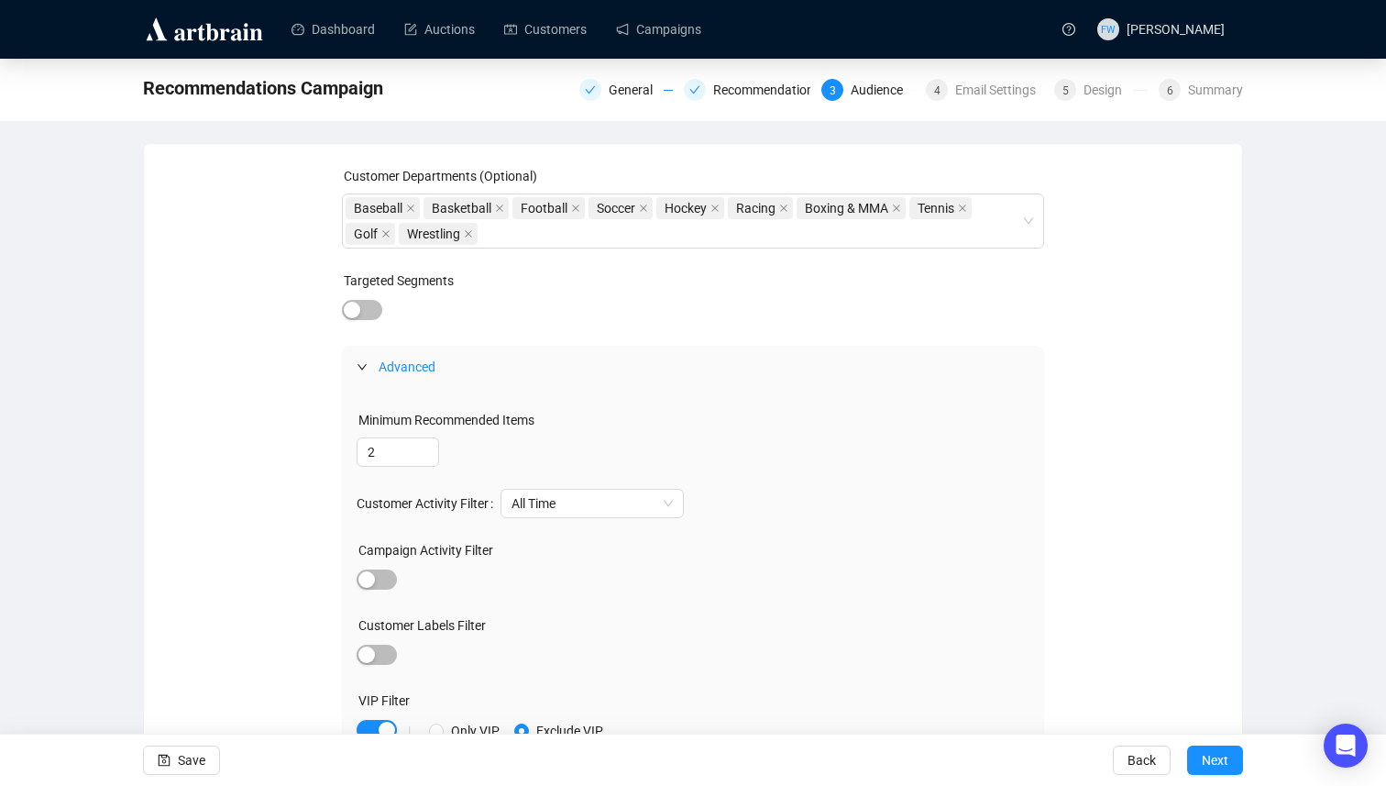
scroll to position [93, 0]
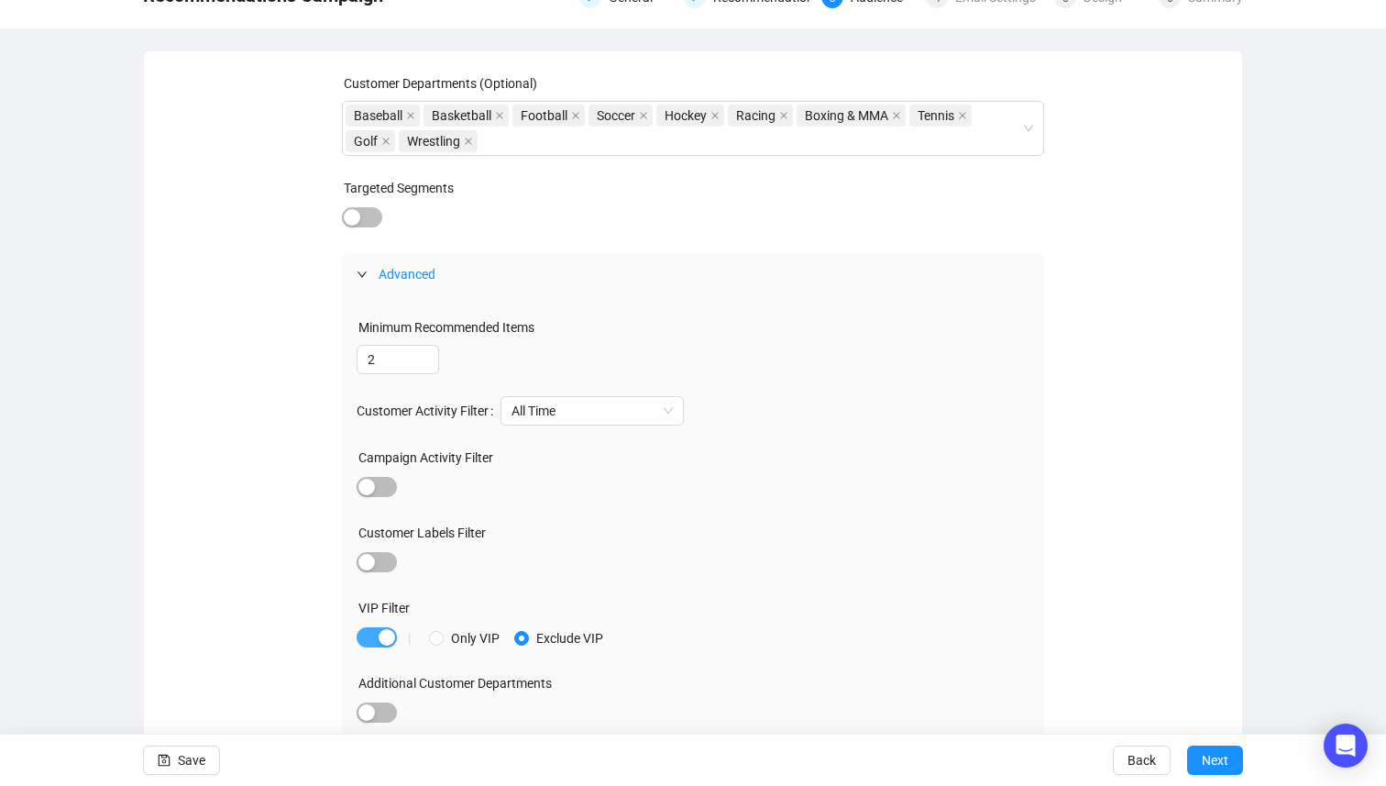
click at [387, 637] on div "button" at bounding box center [387, 637] width 17 height 17
click at [387, 558] on span "button" at bounding box center [377, 562] width 40 height 20
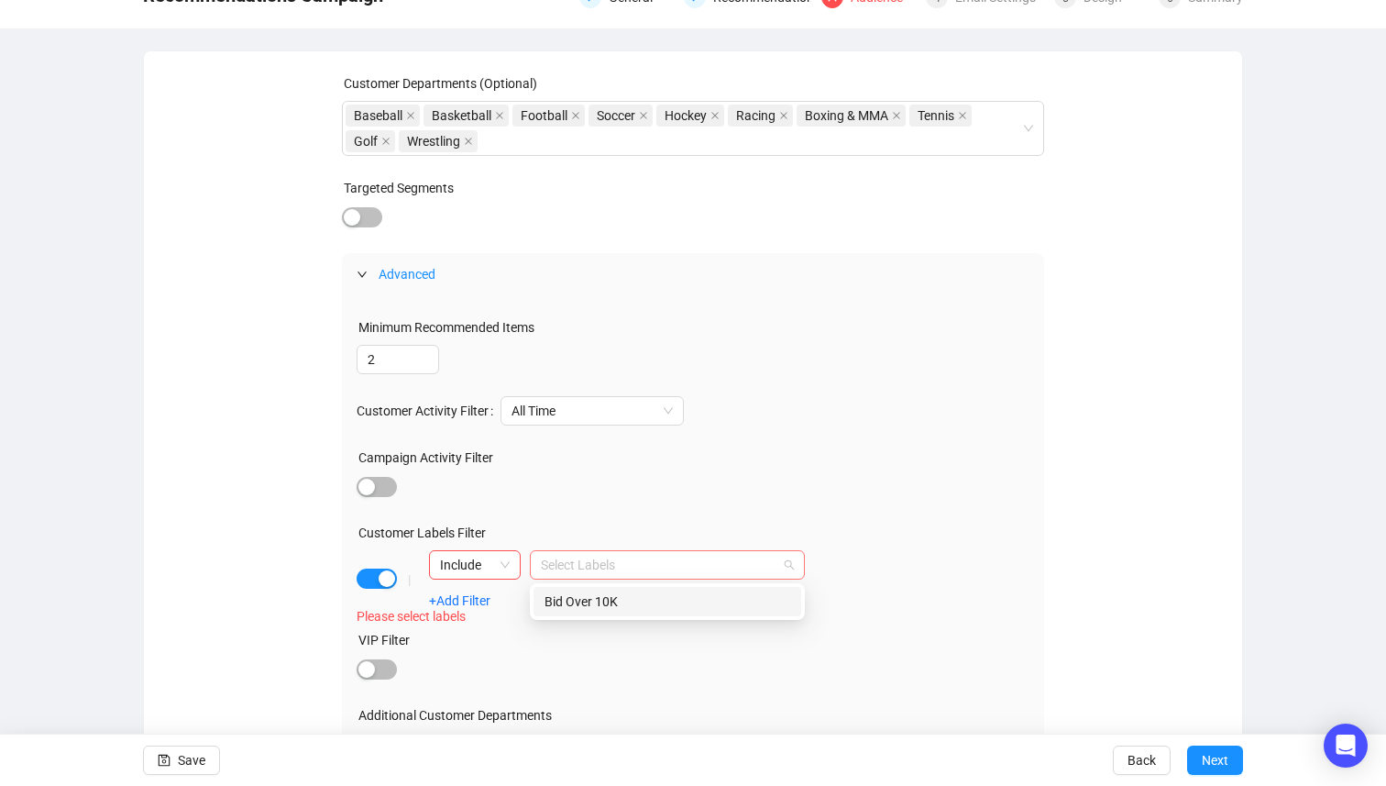
click at [570, 567] on div at bounding box center [658, 565] width 249 height 26
click at [605, 600] on div "Bid Over 10K" at bounding box center [668, 601] width 246 height 20
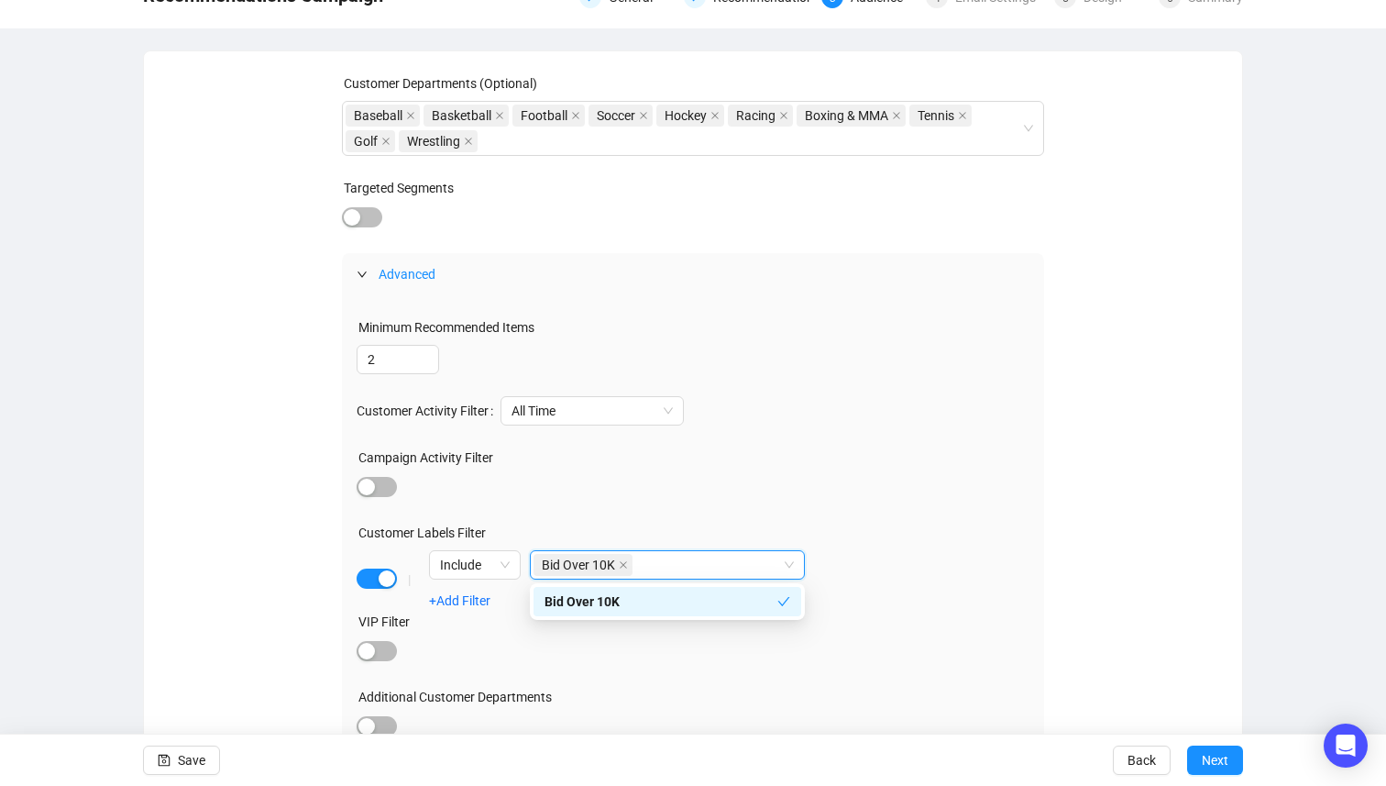
click at [1022, 529] on div "Customer Labels Filter" at bounding box center [694, 537] width 674 height 28
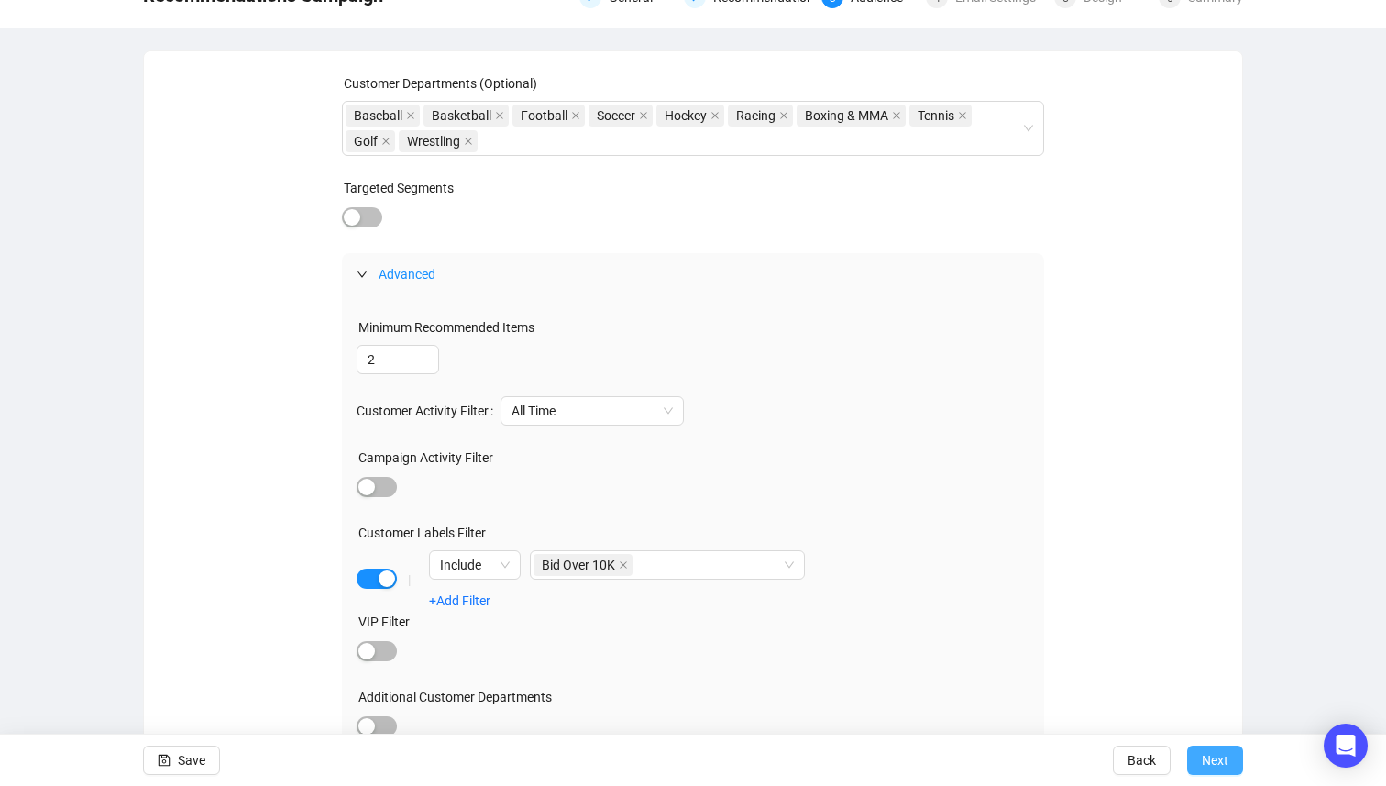
click at [1202, 752] on span "Next" at bounding box center [1215, 760] width 27 height 51
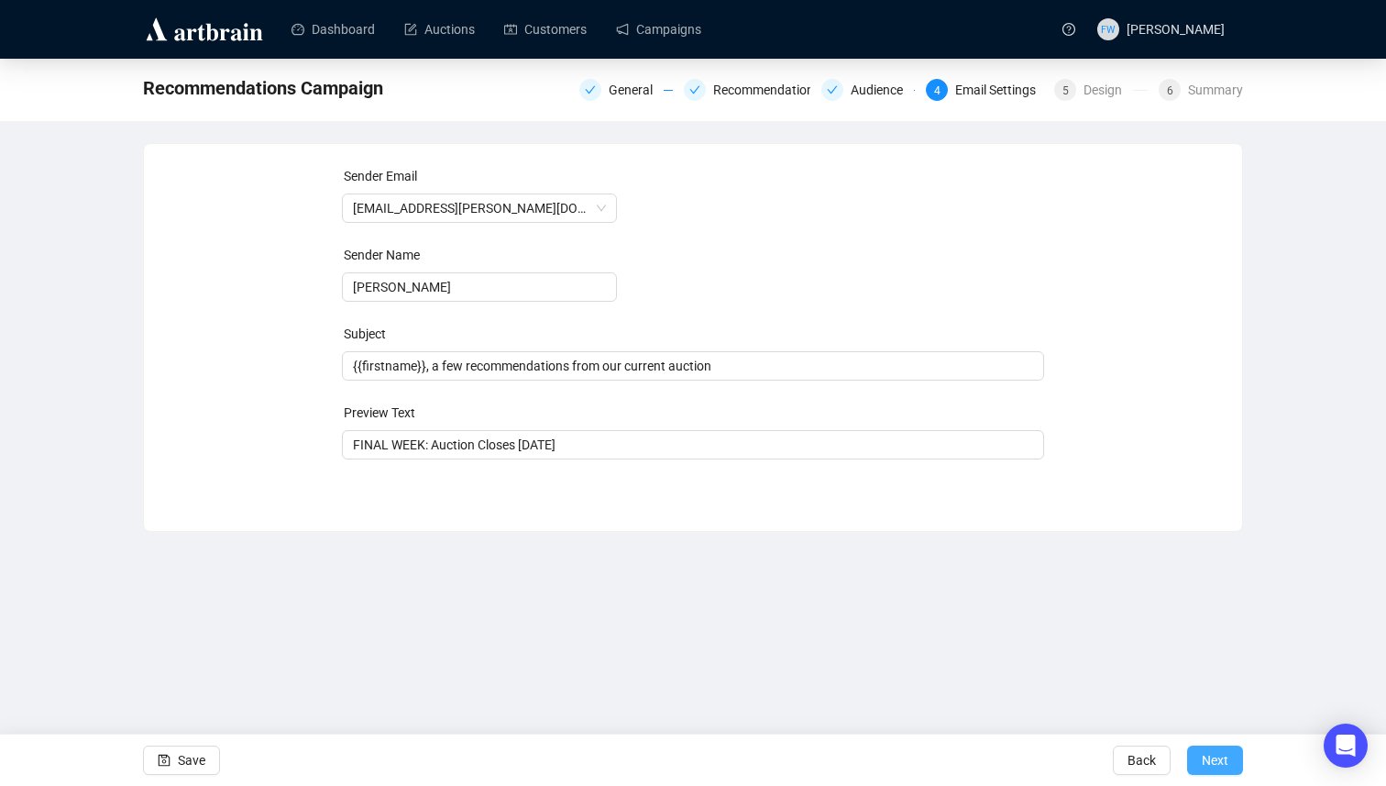
click at [1228, 769] on span "Next" at bounding box center [1215, 760] width 27 height 51
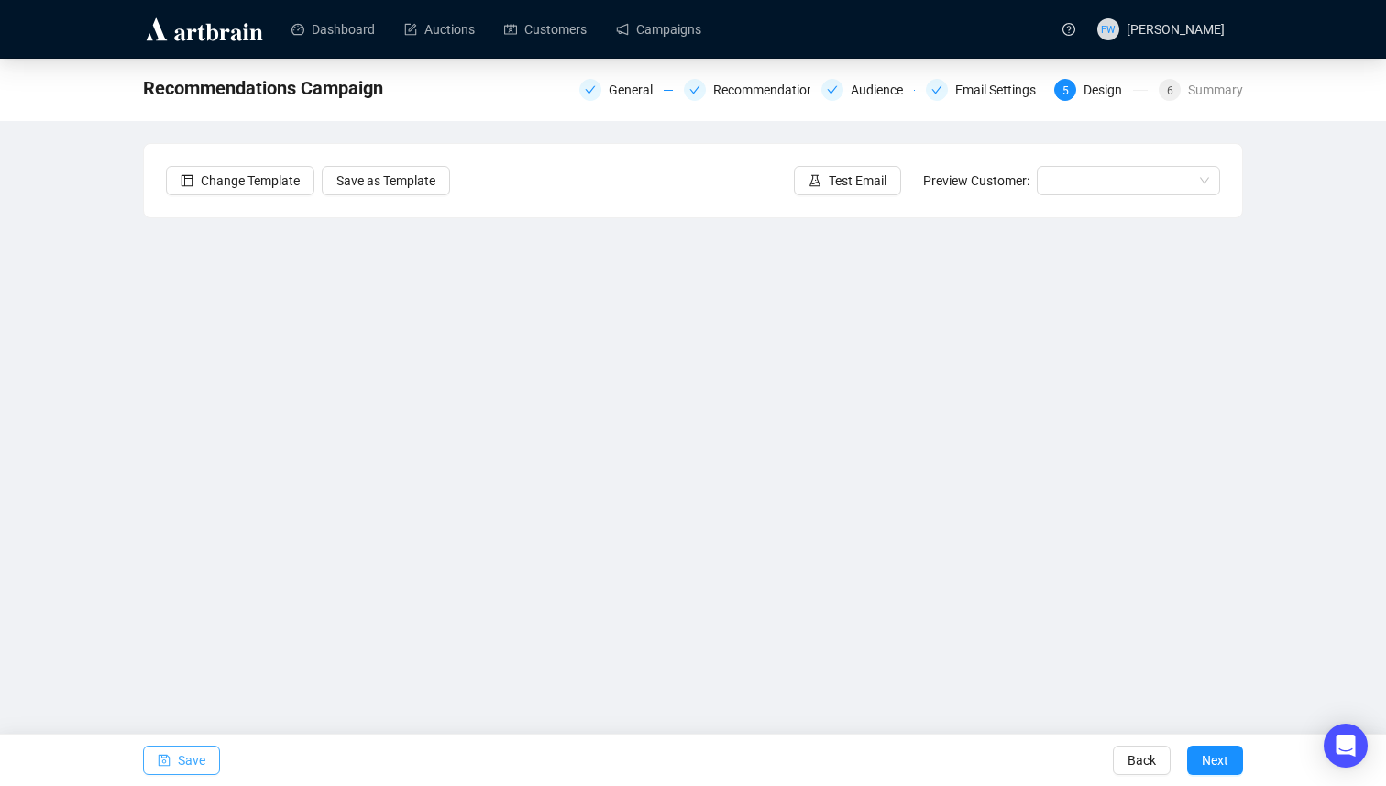
click at [205, 761] on span "Save" at bounding box center [192, 760] width 28 height 51
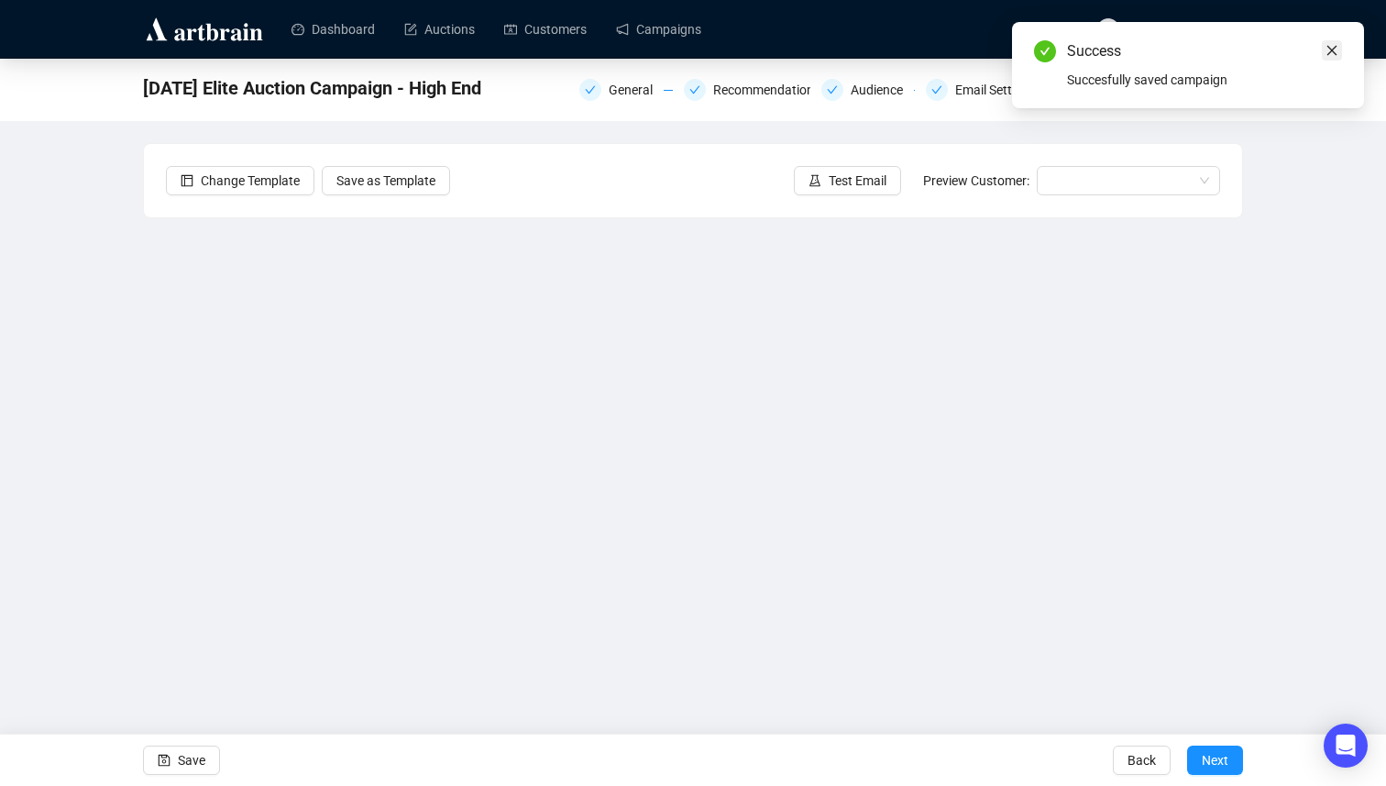
click at [1332, 49] on icon "close" at bounding box center [1332, 50] width 13 height 13
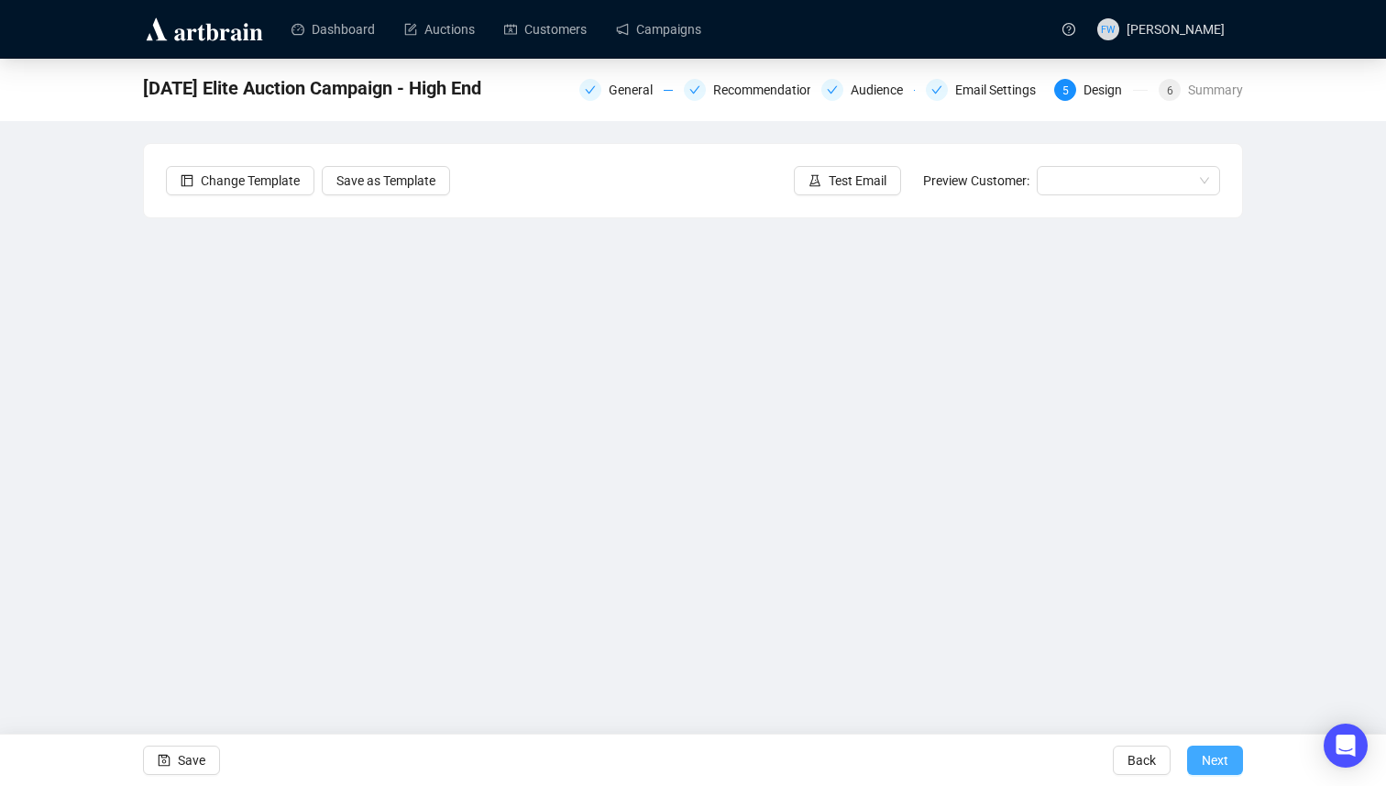
click at [1208, 749] on span "Next" at bounding box center [1215, 760] width 27 height 51
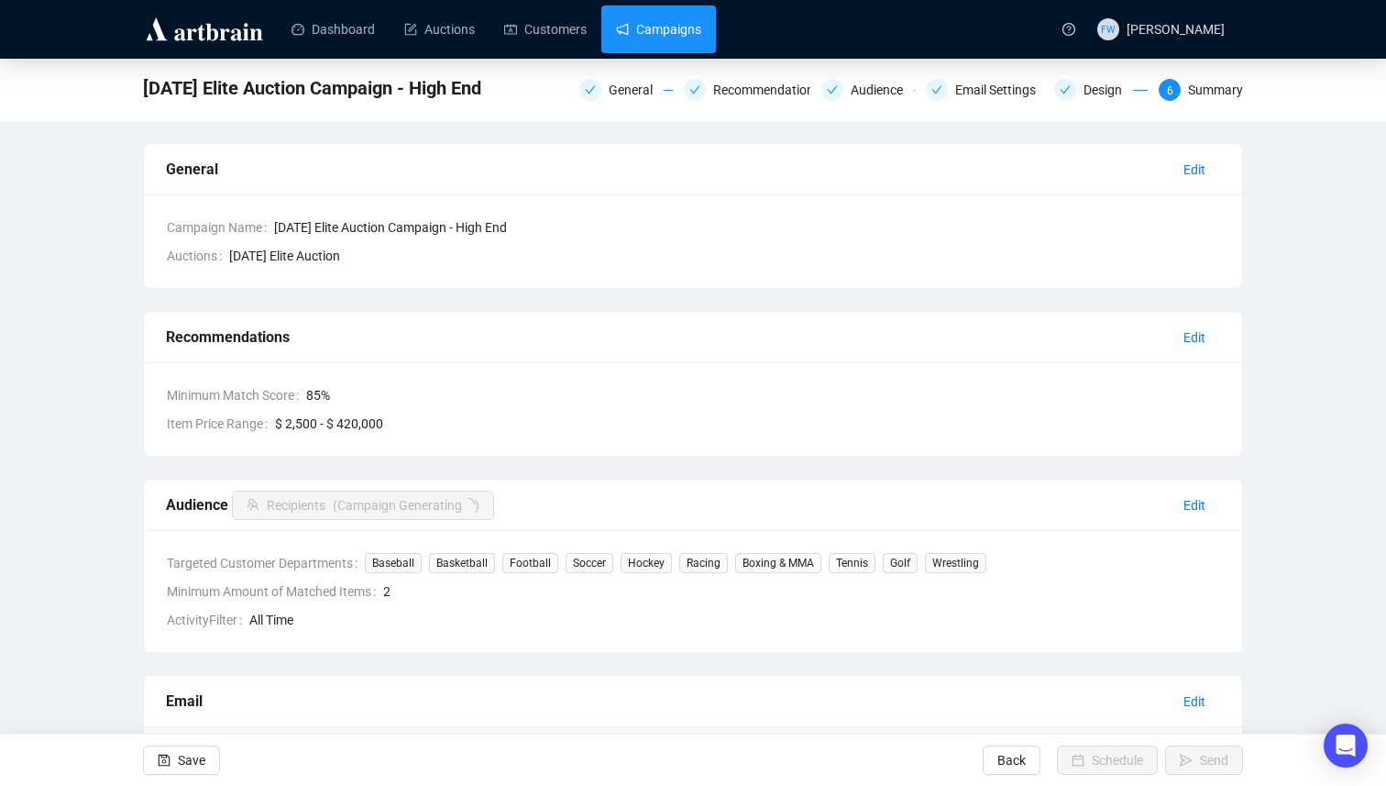
click at [664, 23] on link "Campaigns" at bounding box center [658, 30] width 85 height 48
